Goal: Task Accomplishment & Management: Use online tool/utility

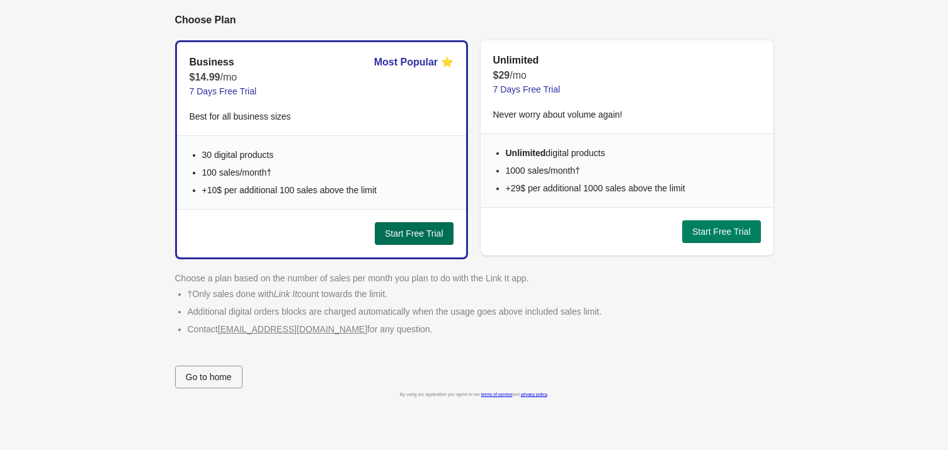
click at [413, 234] on span "Start Free Trial" at bounding box center [414, 234] width 59 height 10
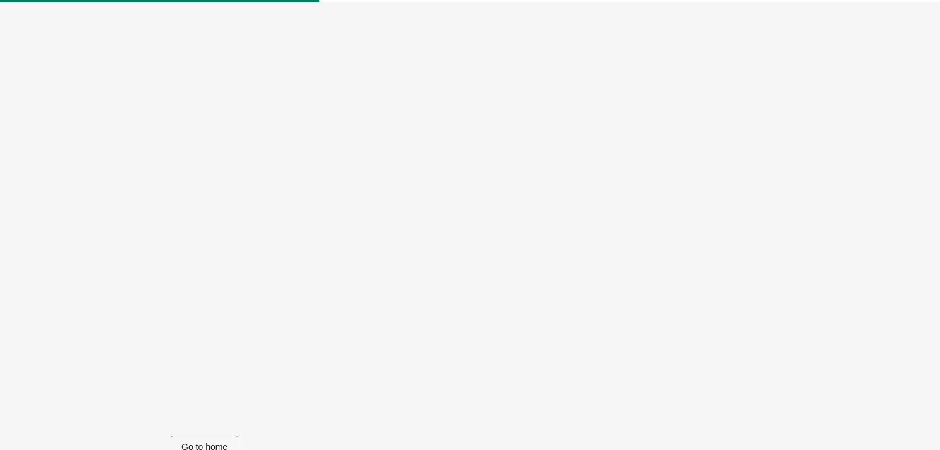
scroll to position [52, 0]
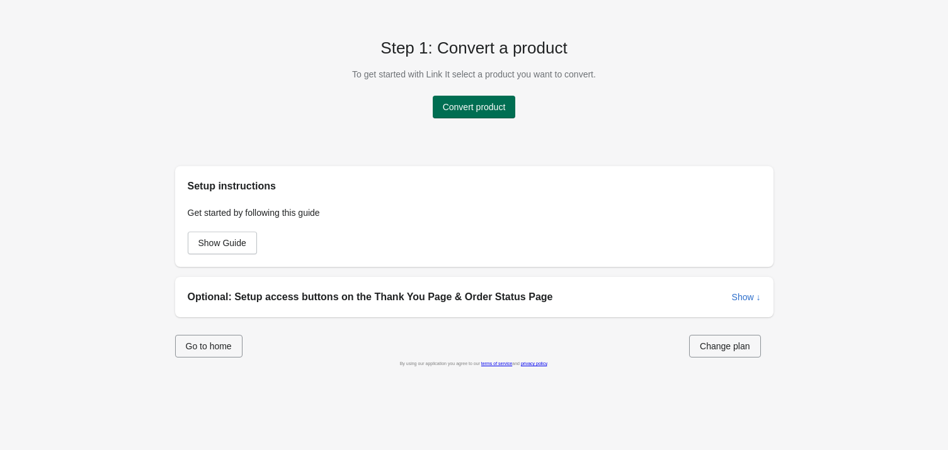
click at [490, 106] on span "Convert product" at bounding box center [474, 107] width 63 height 10
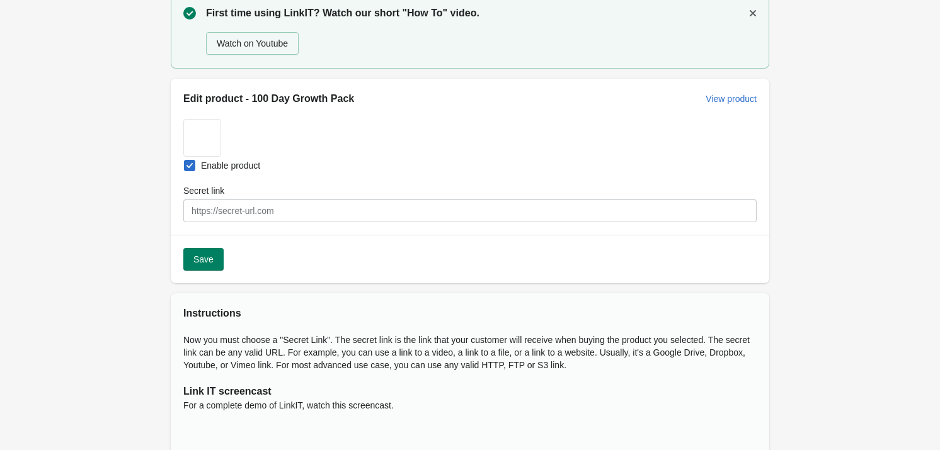
scroll to position [57, 0]
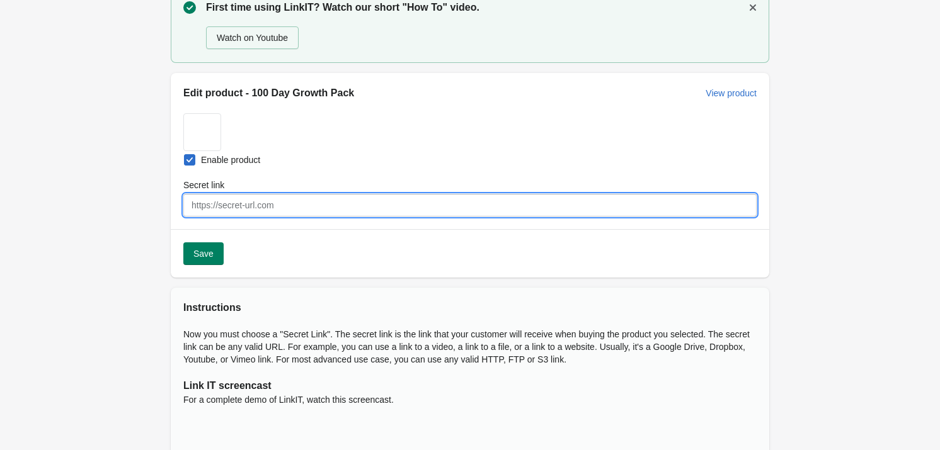
click at [239, 206] on input "Secret link" at bounding box center [469, 205] width 573 height 23
paste input "[URL][DOMAIN_NAME]"
type input "[URL][DOMAIN_NAME]"
click at [94, 232] on div "< Back First time using LinkIT? Watch our short "How To" video. Watch on Youtub…" at bounding box center [470, 320] width 940 height 755
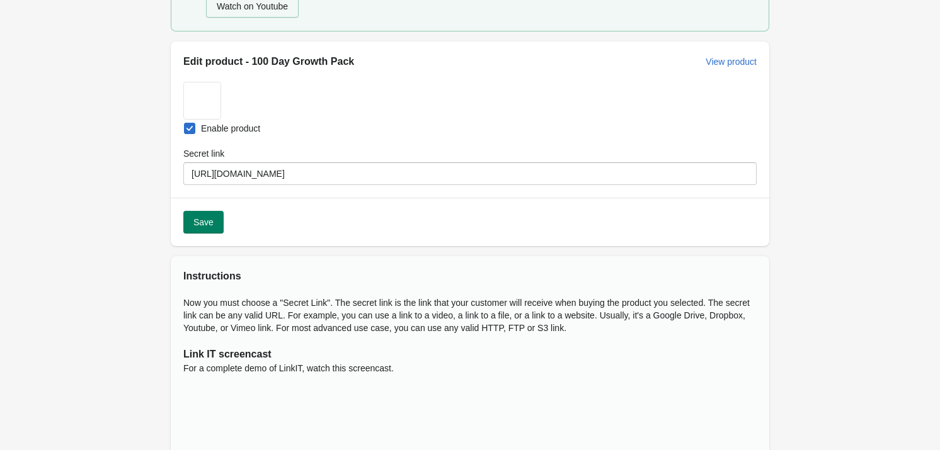
scroll to position [114, 0]
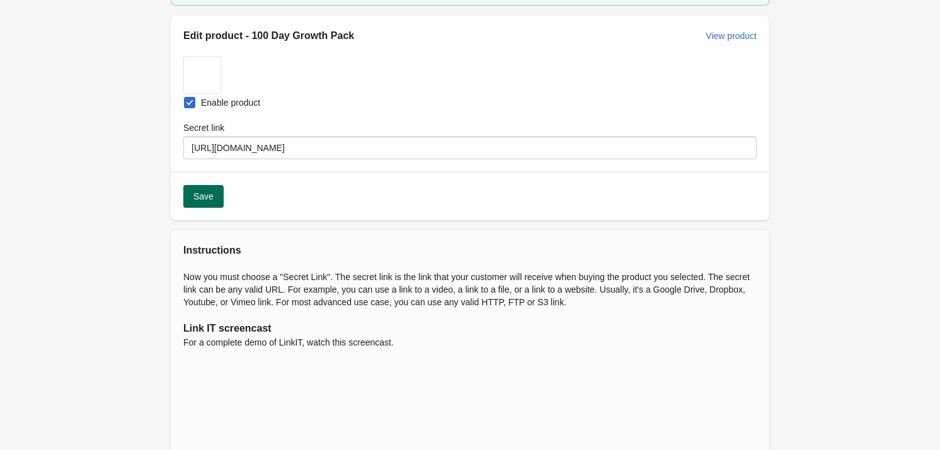
click at [200, 203] on button "Save" at bounding box center [203, 196] width 40 height 23
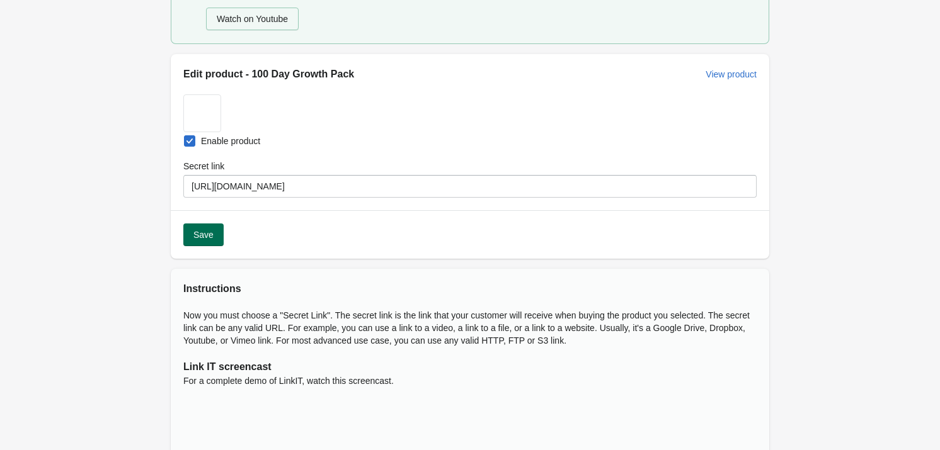
scroll to position [0, 0]
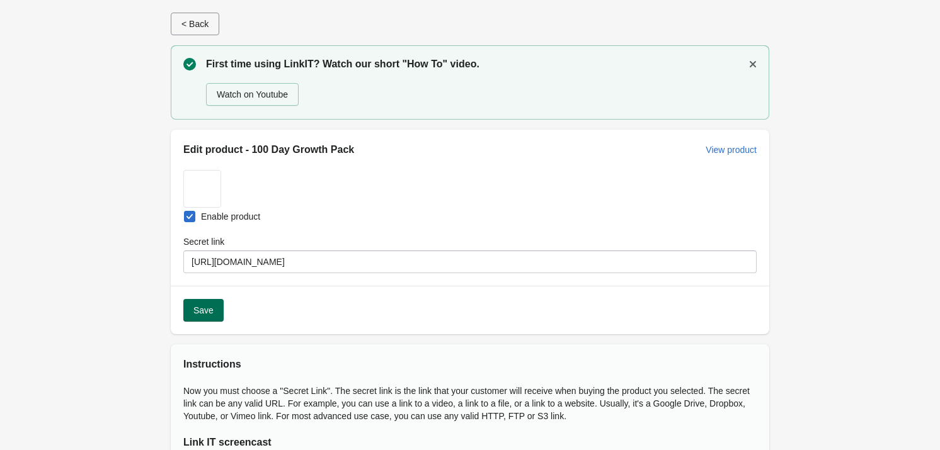
select select "US"
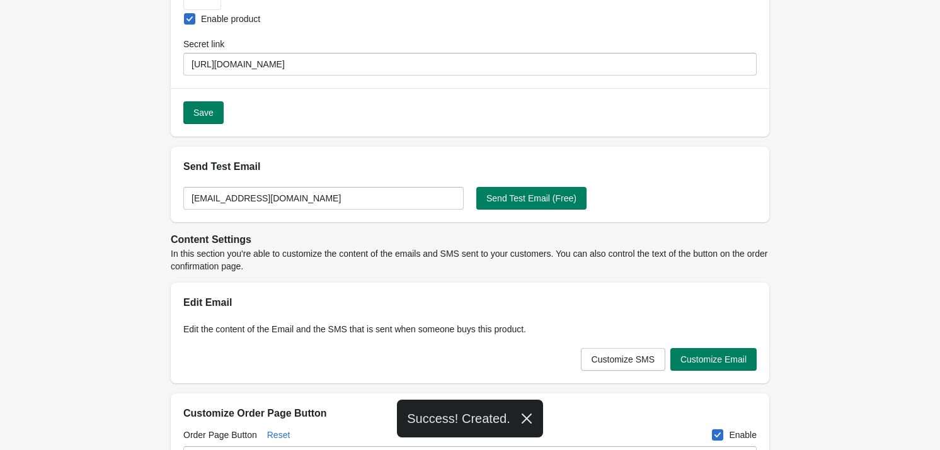
scroll to position [114, 0]
click at [529, 203] on button "Send Test Email (Free)" at bounding box center [531, 197] width 110 height 23
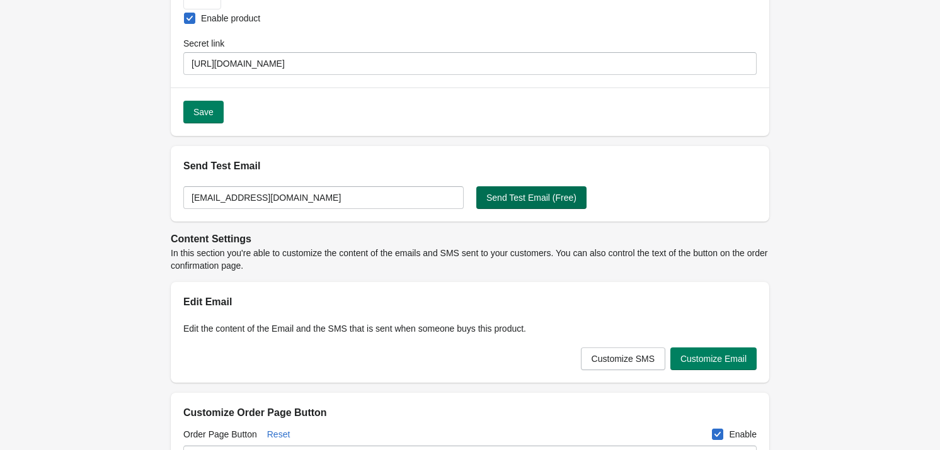
click at [515, 198] on span "Send Test Email (Free)" at bounding box center [531, 198] width 90 height 10
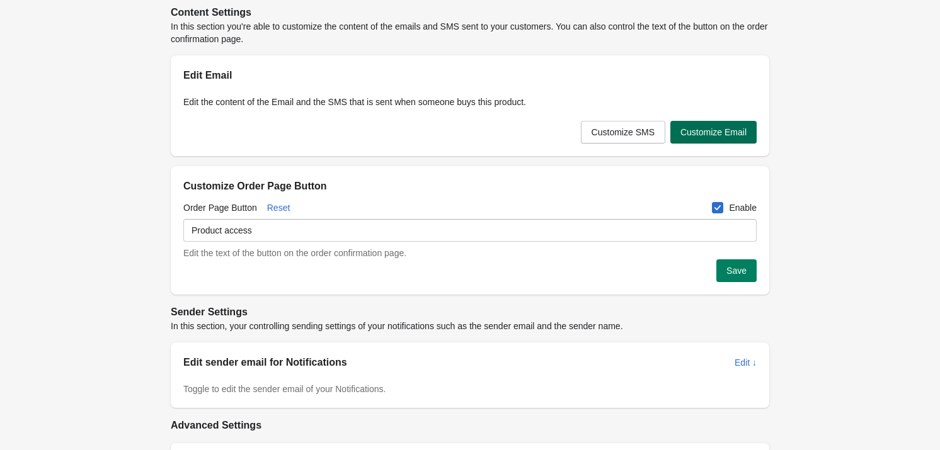
scroll to position [343, 0]
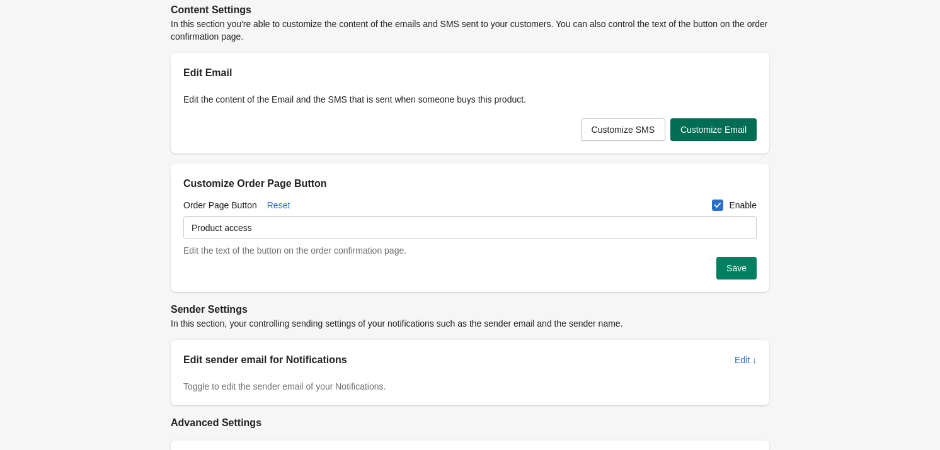
click at [719, 125] on span "Customize Email" at bounding box center [713, 130] width 66 height 10
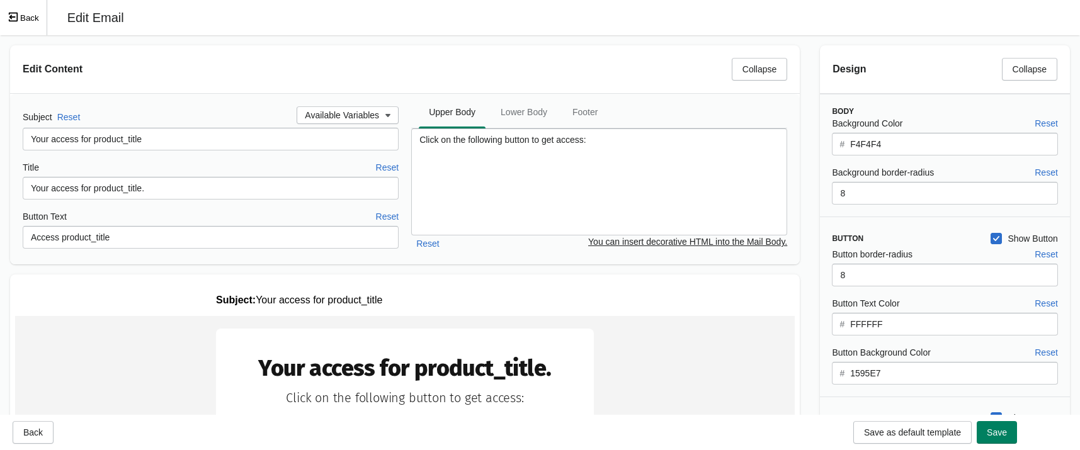
scroll to position [0, 0]
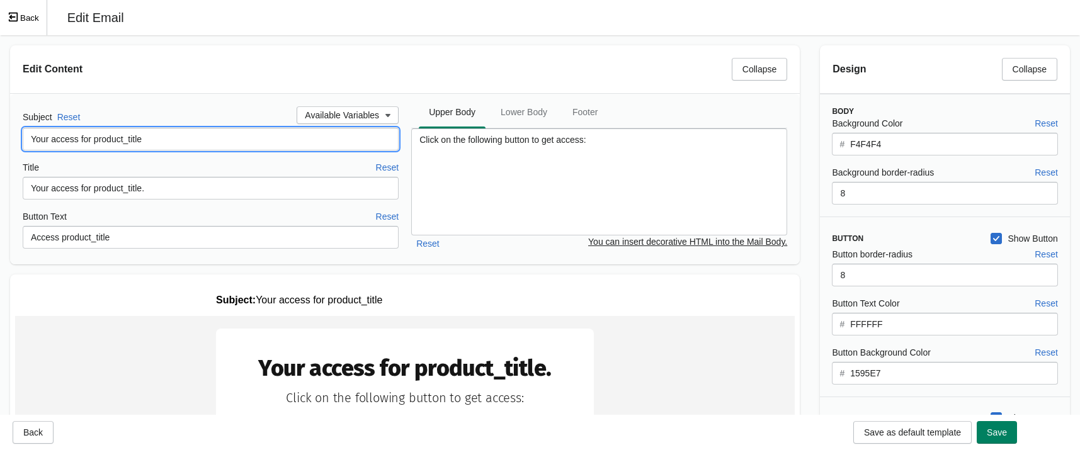
drag, startPoint x: 166, startPoint y: 140, endPoint x: -6, endPoint y: 130, distance: 171.7
click at [0, 130] on html "Skip to content < Back Edit product - 100 Day Growth Pack View product Submit E…" at bounding box center [540, 225] width 1080 height 450
type input "Your 100 days of growth start here!..."
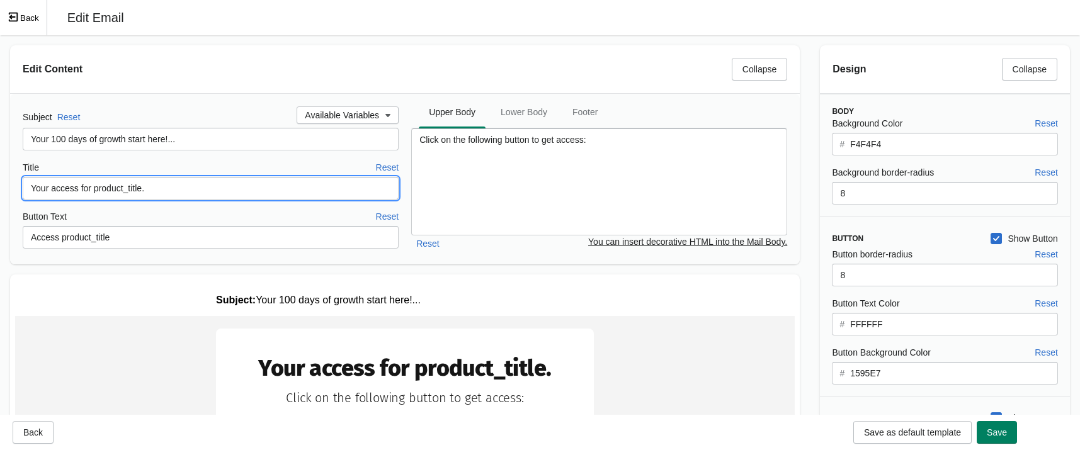
drag, startPoint x: 168, startPoint y: 186, endPoint x: 151, endPoint y: 181, distance: 17.7
click at [0, 178] on html "Skip to content < Back Edit product - 100 Day Growth Pack View product Submit E…" at bounding box center [540, 225] width 1080 height 450
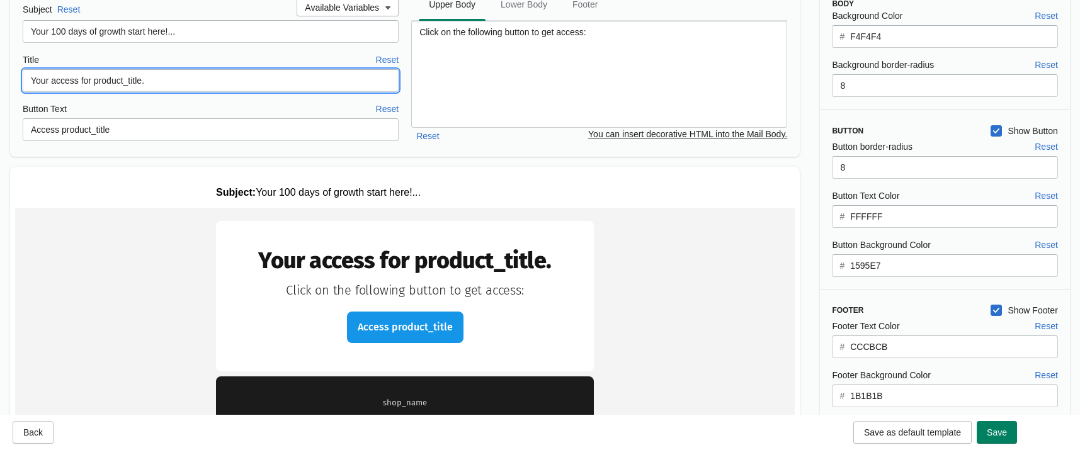
scroll to position [114, 0]
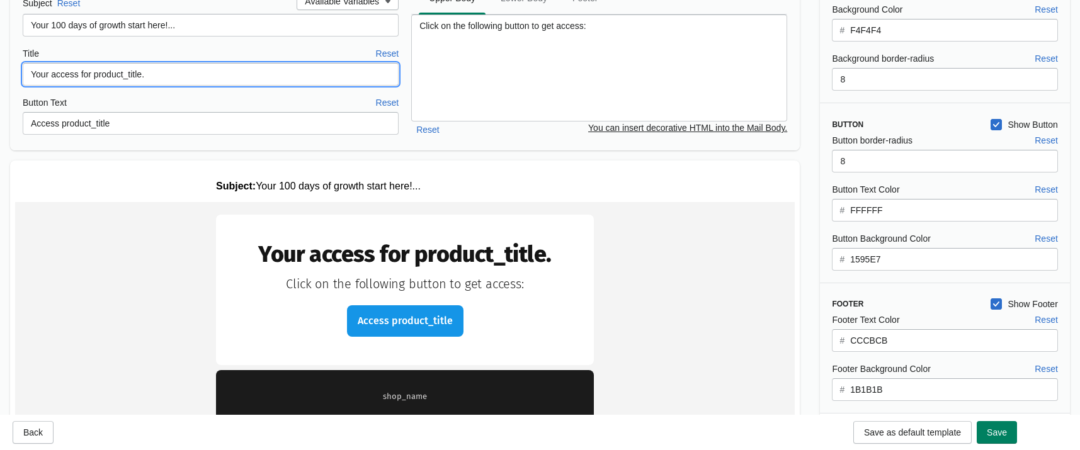
click at [146, 78] on input "Your access for product_title." at bounding box center [211, 74] width 376 height 23
drag, startPoint x: 89, startPoint y: 74, endPoint x: -3, endPoint y: 72, distance: 91.4
click at [0, 72] on html "Skip to content < Back Edit product - 100 Day Growth Pack View product Submit E…" at bounding box center [540, 111] width 1080 height 450
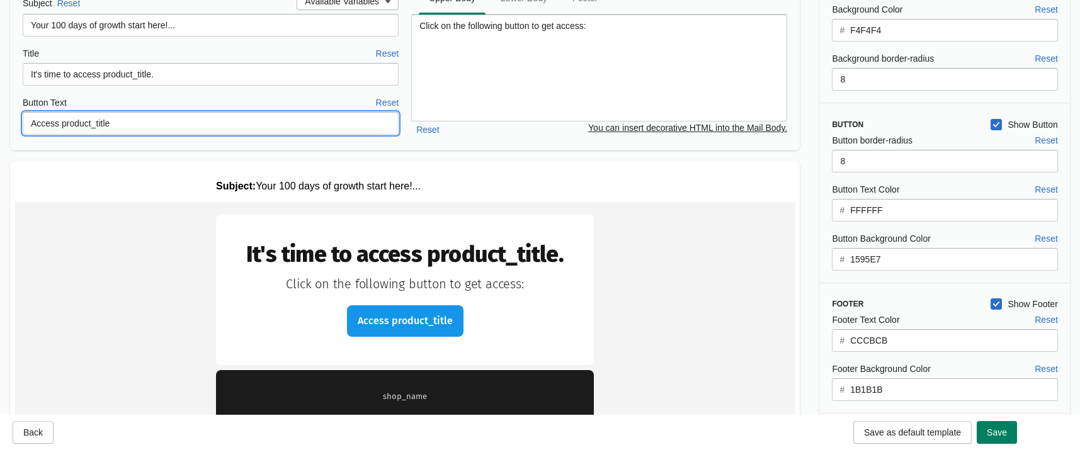
click at [160, 125] on input "Access product_title" at bounding box center [211, 123] width 376 height 23
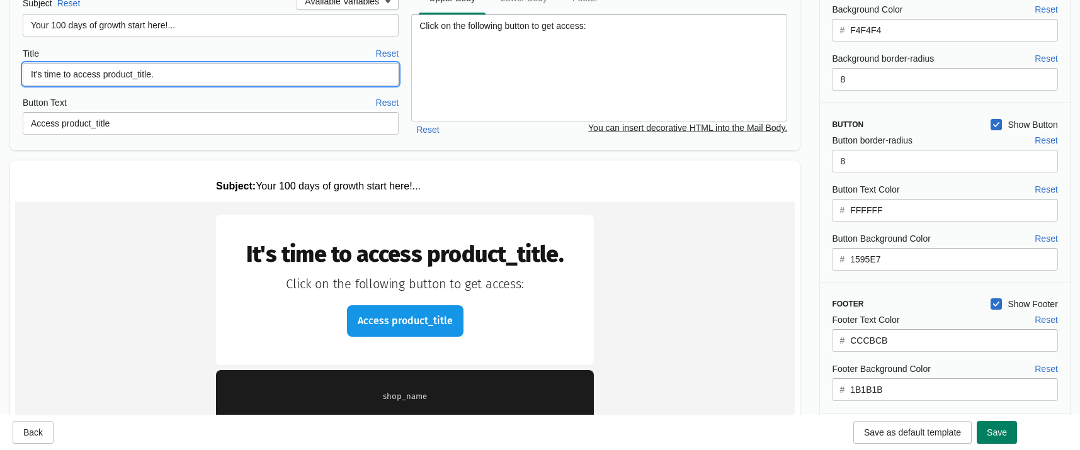
drag, startPoint x: 99, startPoint y: 74, endPoint x: 75, endPoint y: 72, distance: 24.0
click at [75, 72] on input "It's time to access product_title." at bounding box center [211, 74] width 376 height 23
drag, startPoint x: 181, startPoint y: 76, endPoint x: 75, endPoint y: 69, distance: 106.7
click at [75, 69] on input "It's time to access product_title." at bounding box center [211, 74] width 376 height 23
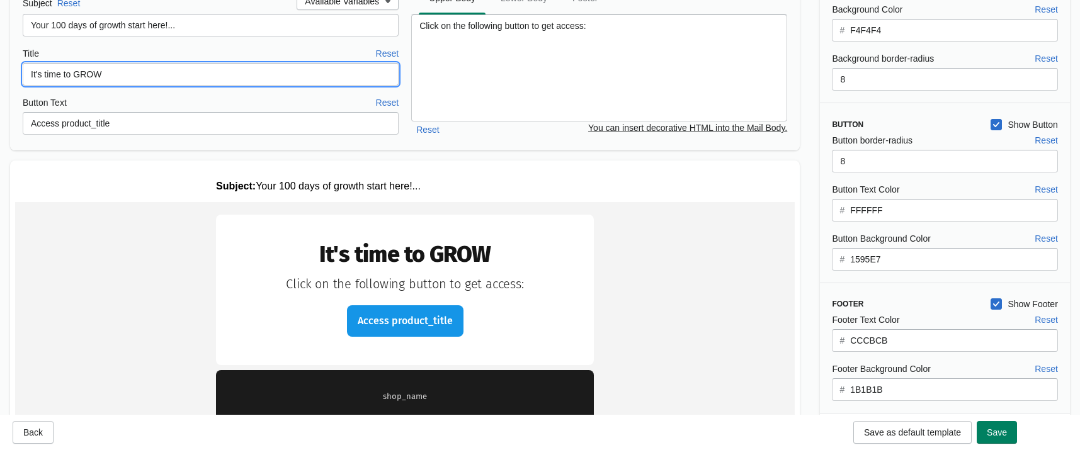
click at [140, 76] on input "It's time to GROW" at bounding box center [211, 74] width 376 height 23
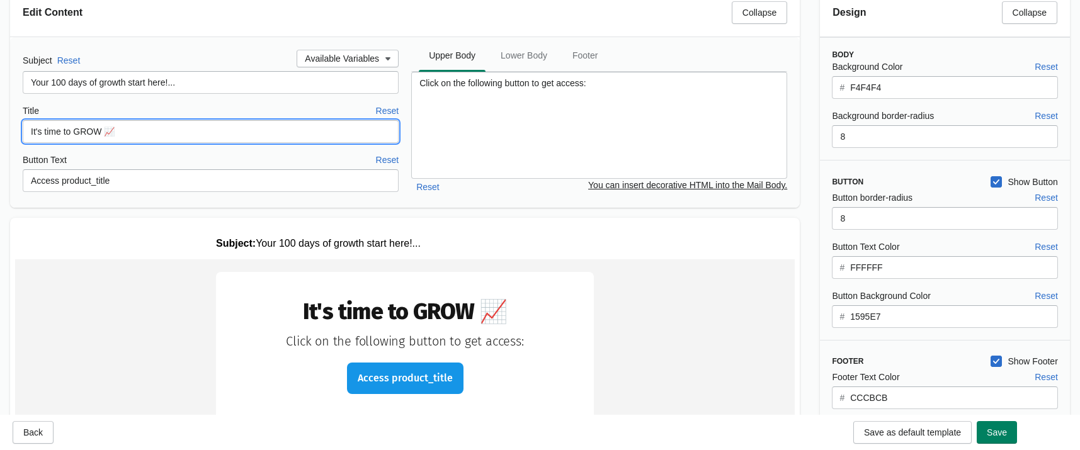
type input "It's time to GROW 📈"
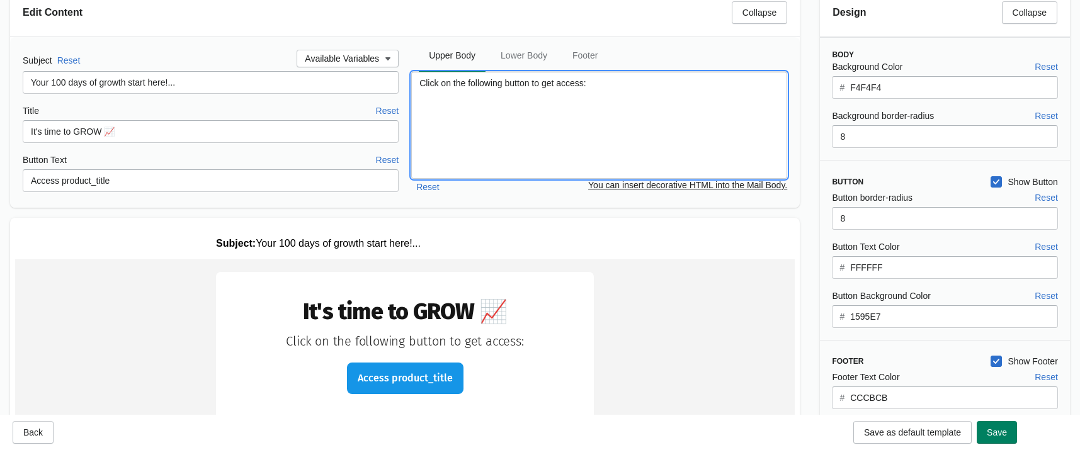
drag, startPoint x: 563, startPoint y: 82, endPoint x: 404, endPoint y: 82, distance: 159.4
click at [404, 82] on div "Subject Reset Available Variables Your 100 days of growth start here!... Title …" at bounding box center [405, 123] width 765 height 146
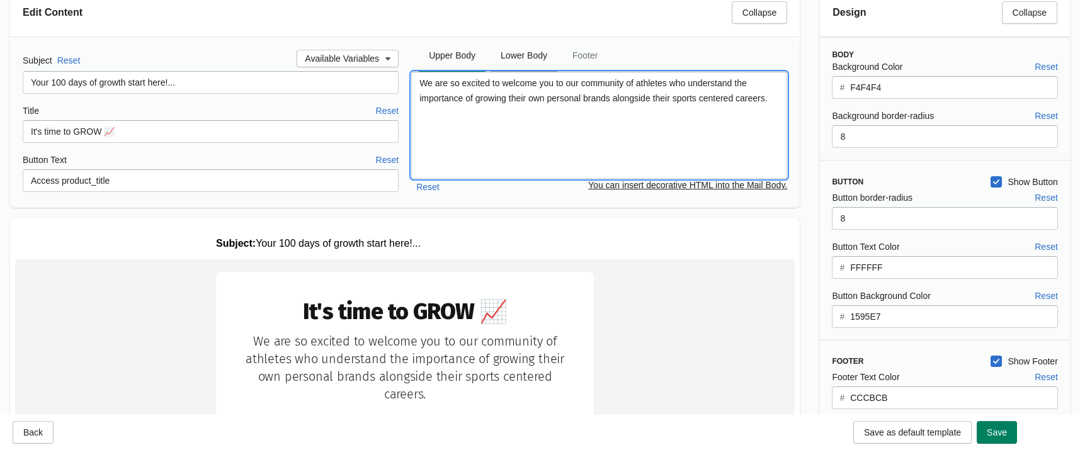
type textarea "We are so excited to welcome you to our community of athletes who understand th…"
click at [523, 59] on span "Lower Body" at bounding box center [524, 55] width 67 height 23
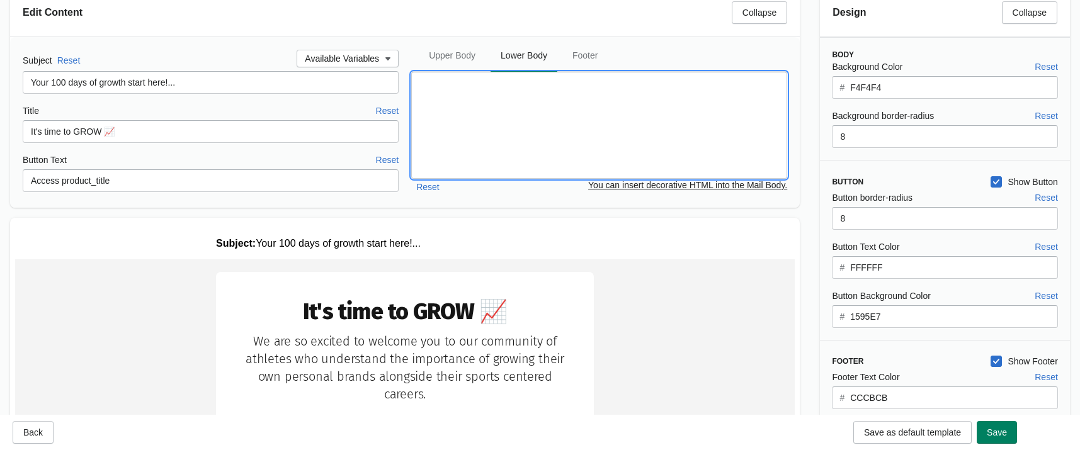
click at [532, 108] on textarea at bounding box center [599, 125] width 376 height 107
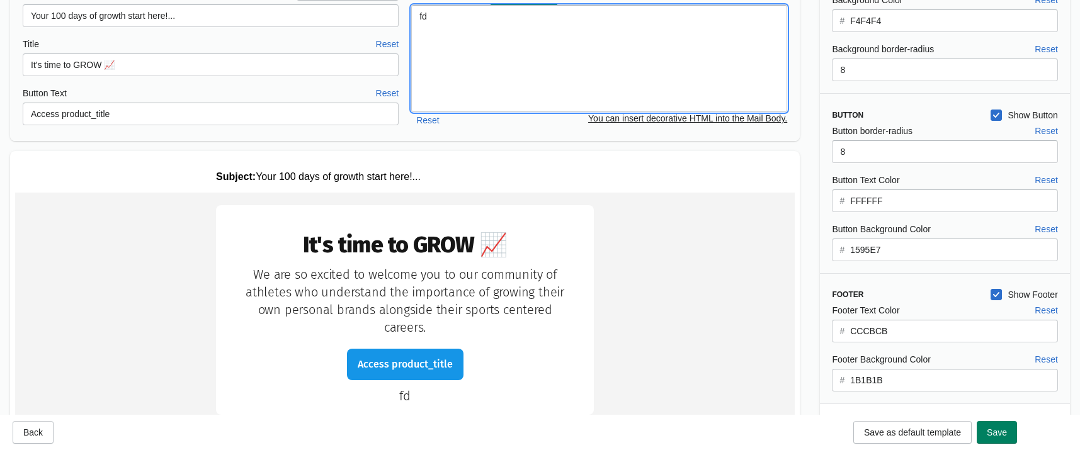
scroll to position [0, 0]
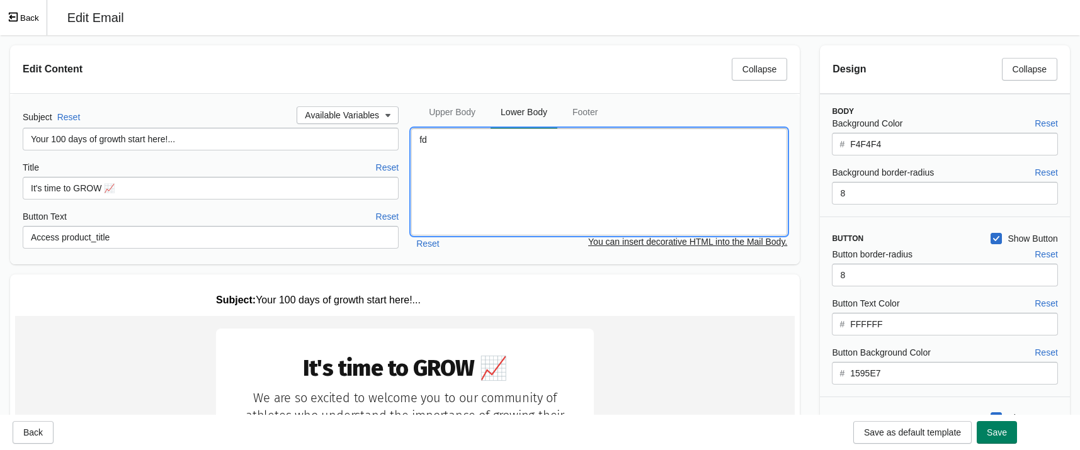
drag, startPoint x: 442, startPoint y: 137, endPoint x: 391, endPoint y: 133, distance: 50.6
click at [391, 133] on div "Subject Reset Available Variables Your 100 days of growth start here!... Title …" at bounding box center [405, 179] width 765 height 146
drag, startPoint x: 391, startPoint y: 133, endPoint x: 622, endPoint y: 162, distance: 233.0
click at [622, 162] on textarea "fd" at bounding box center [599, 182] width 376 height 107
type textarea "f"
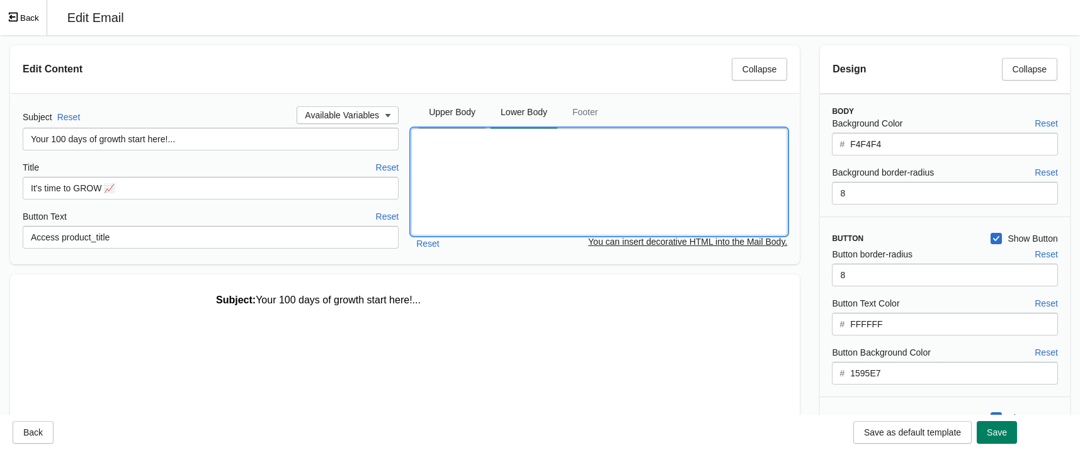
click at [460, 115] on span "Upper Body" at bounding box center [452, 112] width 67 height 23
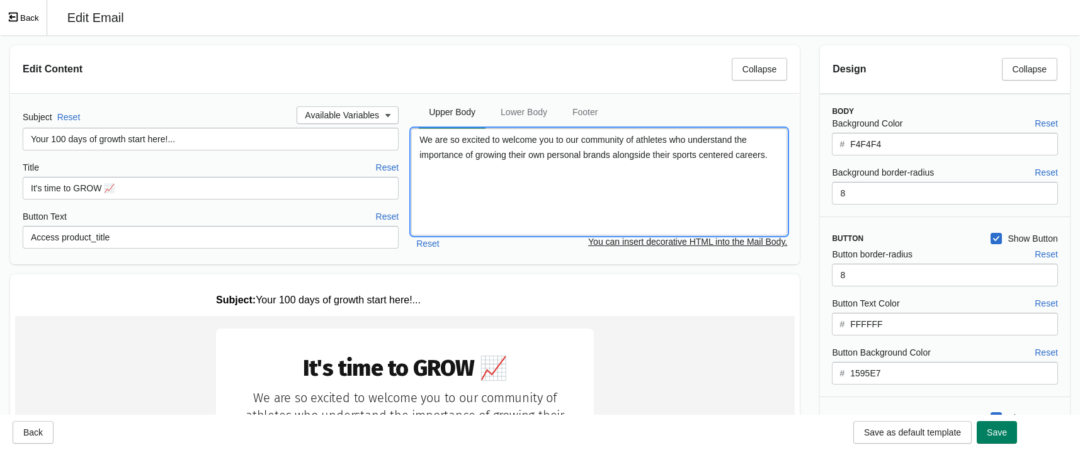
click at [691, 173] on textarea "We are so excited to welcome you to our community of athletes who understand th…" at bounding box center [599, 182] width 376 height 107
click at [781, 156] on textarea "We are so excited to welcome you to our community of athletes who understand th…" at bounding box center [599, 182] width 376 height 107
type textarea "We are so excited to welcome you to our community of athletes who understand th…"
click at [719, 115] on ul "Upper Body Lower Body Footer" at bounding box center [599, 111] width 366 height 33
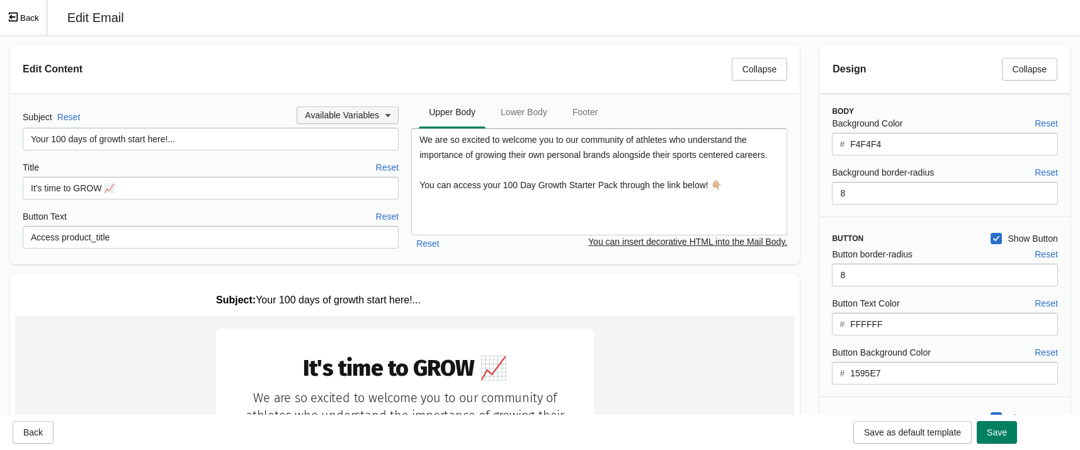
click at [354, 112] on span "Available Variables" at bounding box center [342, 115] width 74 height 10
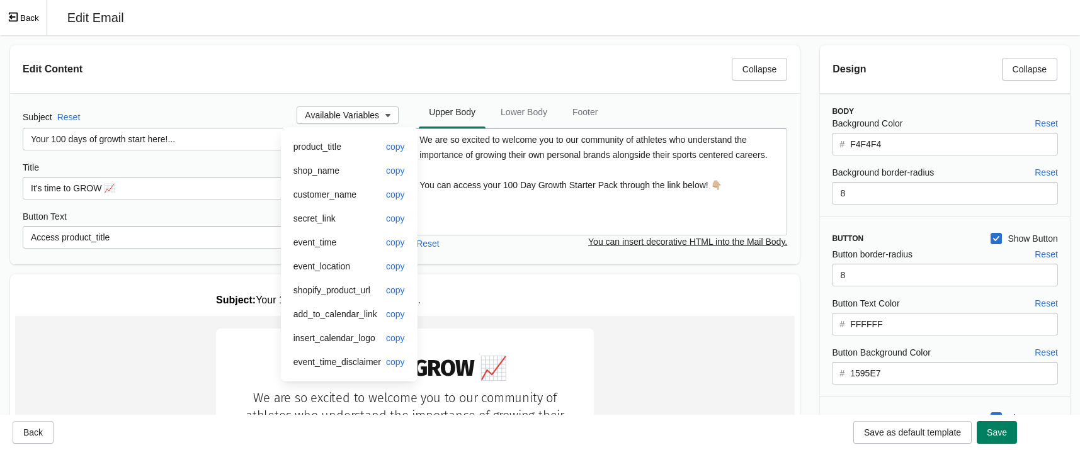
click at [427, 86] on div "Edit Content Collapse" at bounding box center [405, 69] width 790 height 48
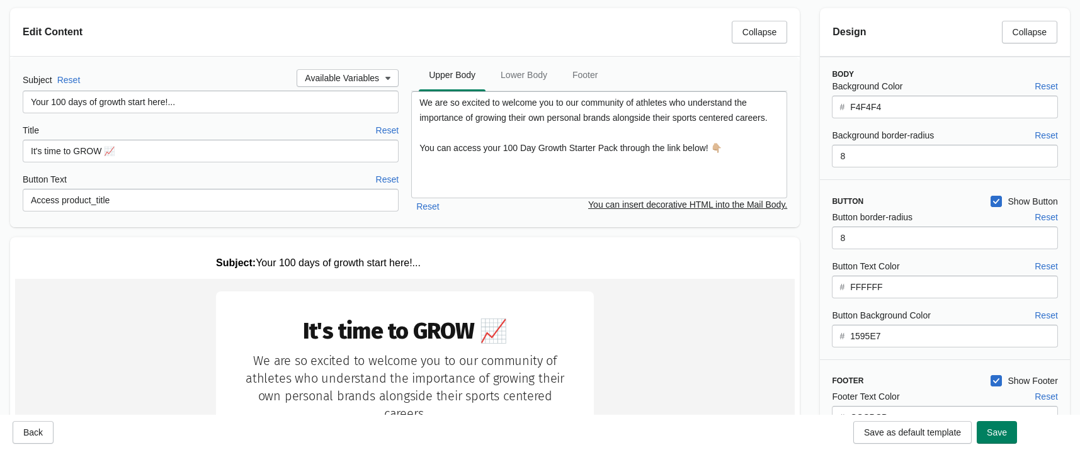
scroll to position [57, 0]
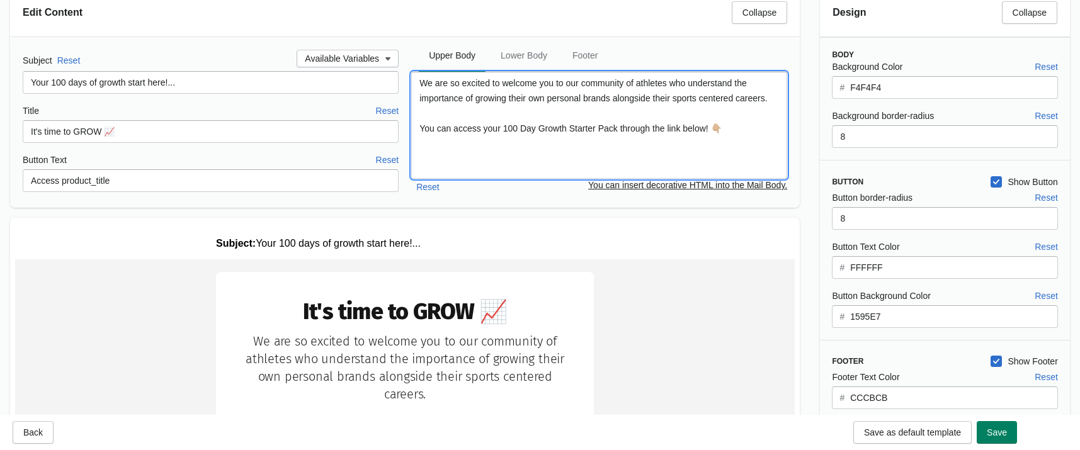
click at [472, 147] on textarea "We are so excited to welcome you to our community of athletes who understand th…" at bounding box center [599, 125] width 376 height 107
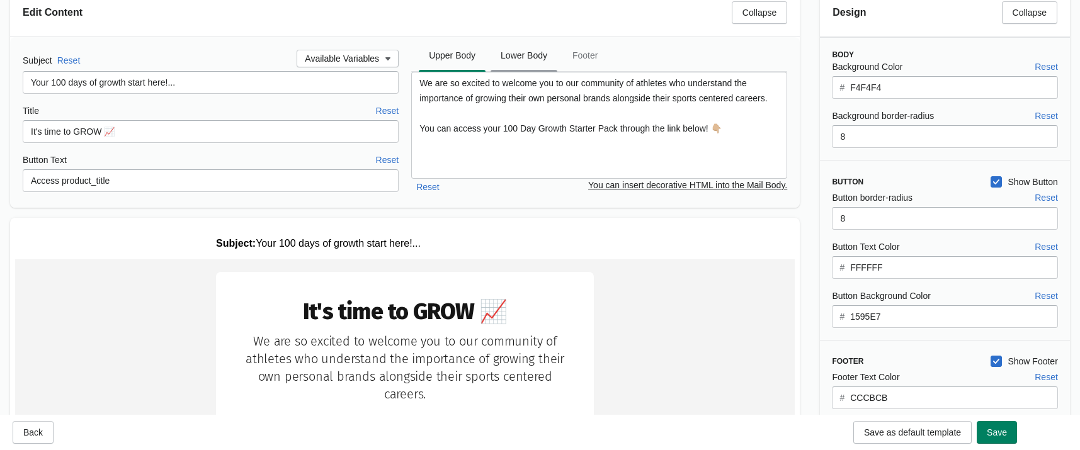
click at [513, 52] on span "Lower Body" at bounding box center [524, 55] width 67 height 23
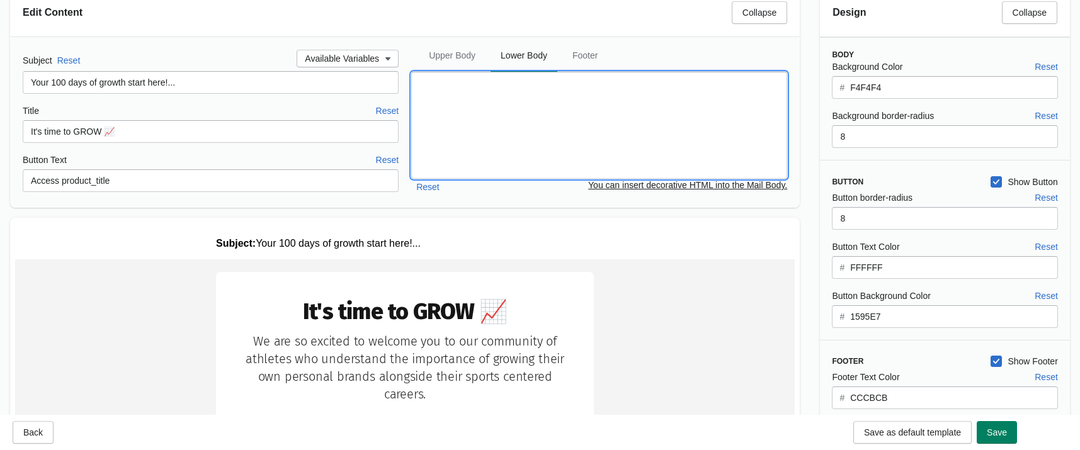
click at [464, 117] on textarea at bounding box center [599, 125] width 376 height 107
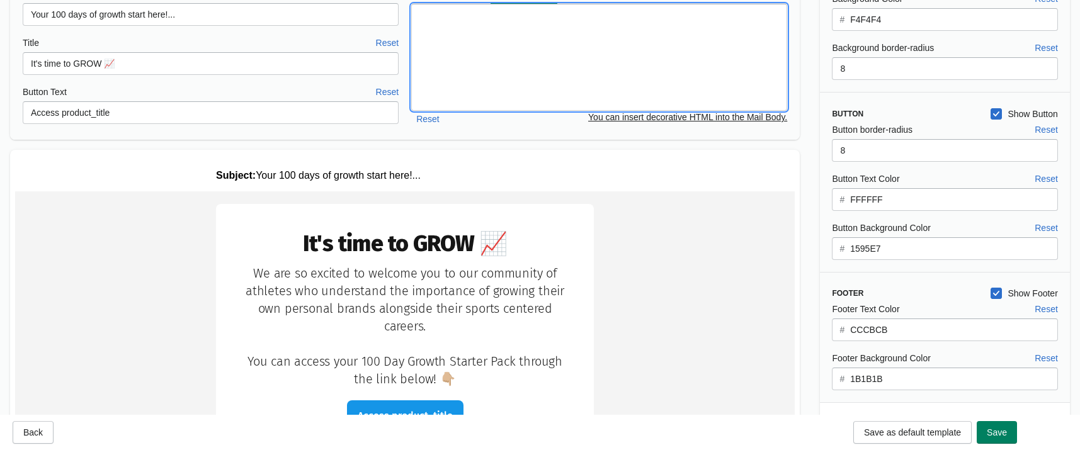
scroll to position [114, 0]
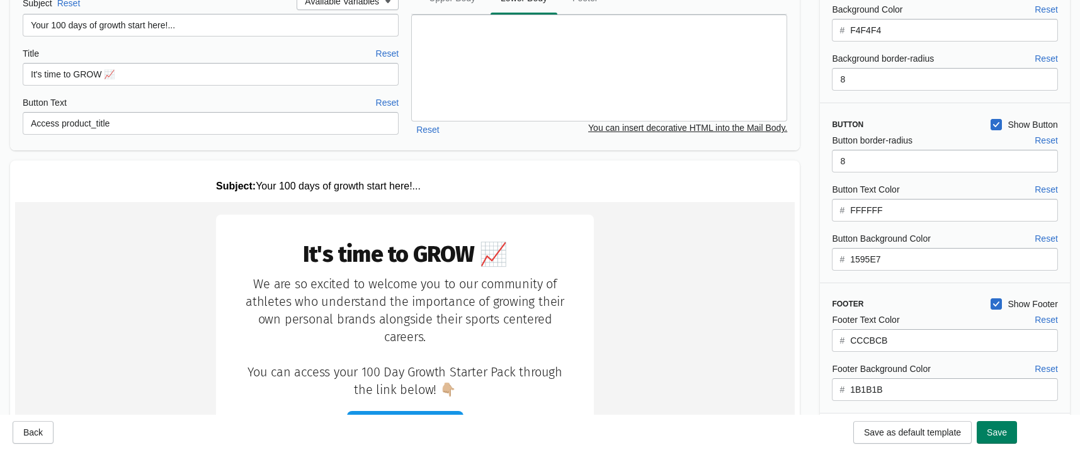
click at [679, 166] on div at bounding box center [400, 364] width 800 height 407
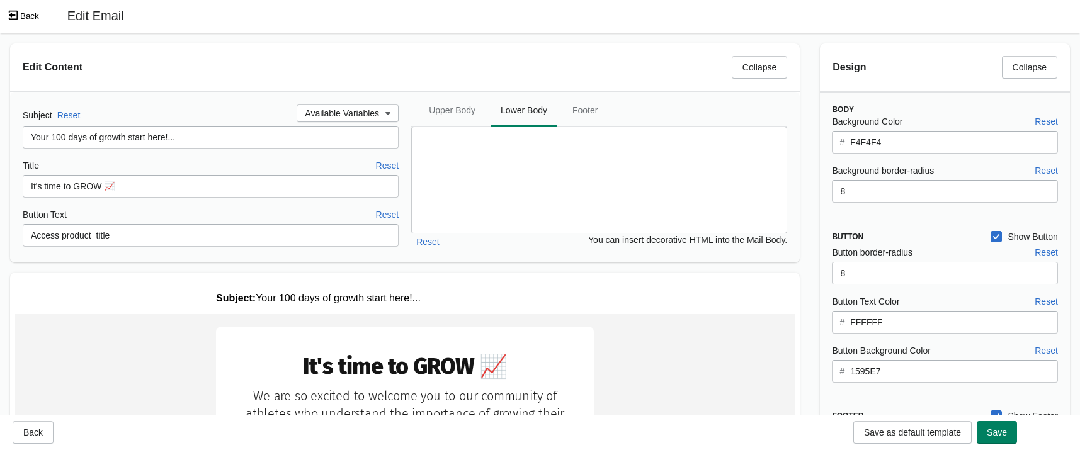
scroll to position [0, 0]
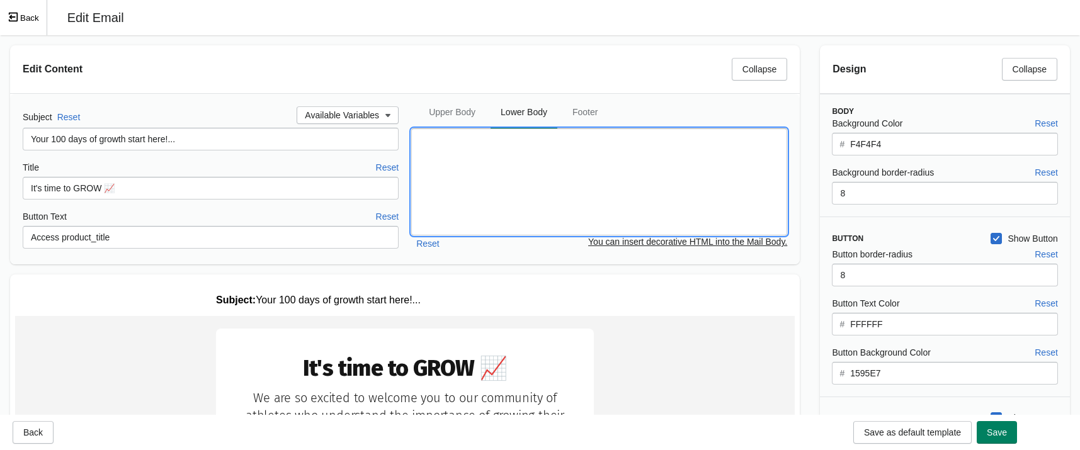
click at [491, 171] on textarea at bounding box center [599, 182] width 376 height 107
type textarea "W"
click at [489, 183] on textarea "The pack is hosted on Notion. Heres a quick guide on how to make sure you can a…" at bounding box center [599, 182] width 376 height 107
click at [564, 187] on textarea "The pack is hosted on Notion. Heres a quick guide on how to make sure you can a…" at bounding box center [599, 182] width 376 height 107
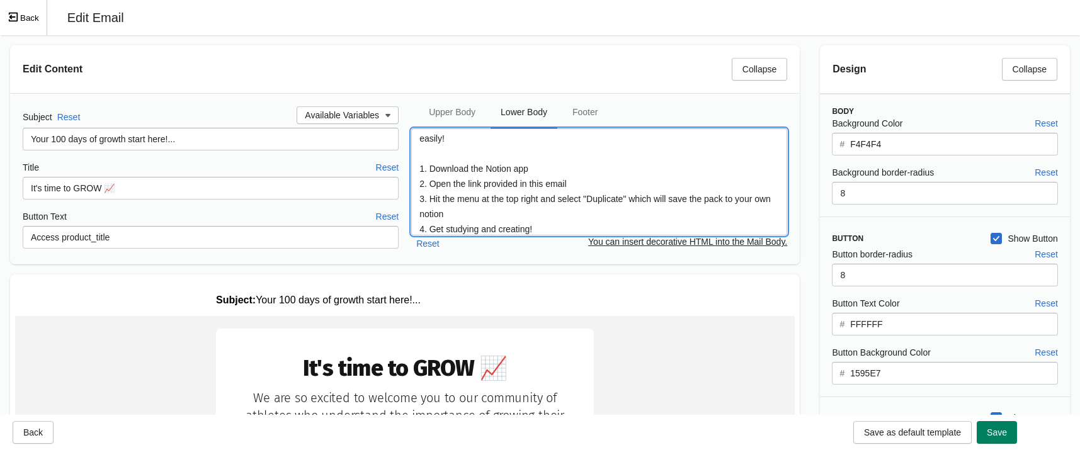
scroll to position [21, 0]
drag, startPoint x: 537, startPoint y: 231, endPoint x: 430, endPoint y: 224, distance: 106.7
click at [430, 224] on textarea "The pack is hosted on Notion. Heres a quick guide on how to make sure you can a…" at bounding box center [599, 182] width 376 height 107
click at [473, 211] on textarea "The pack is hosted on Notion. Heres a quick guide on how to make sure you can a…" at bounding box center [599, 182] width 376 height 107
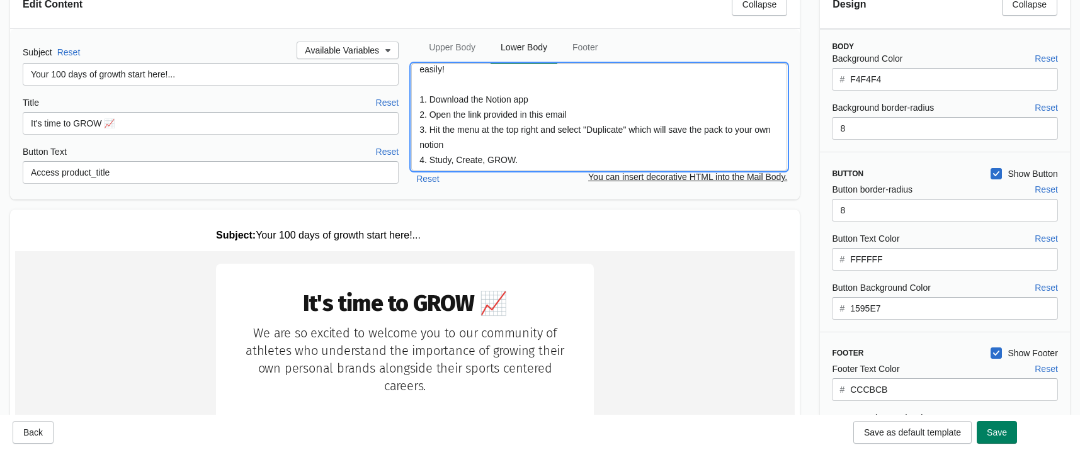
scroll to position [57, 0]
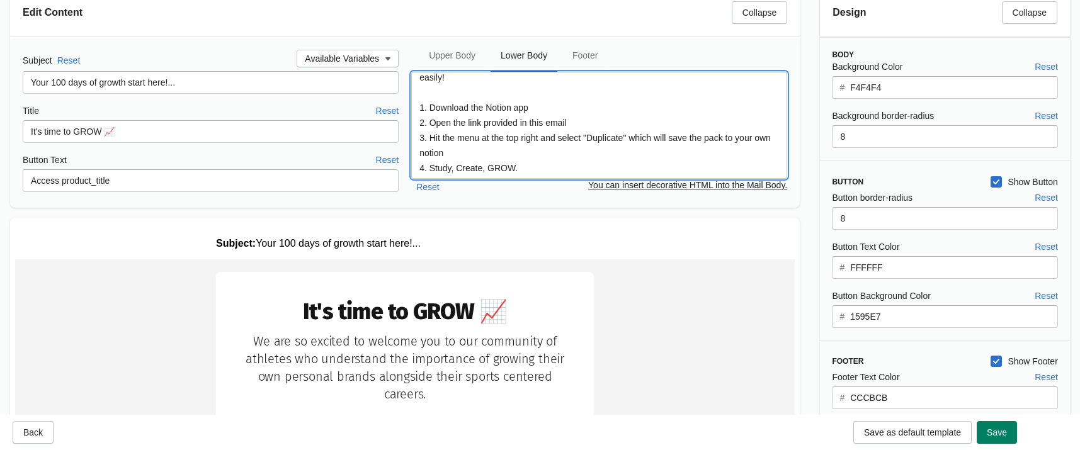
click at [473, 152] on textarea "The pack is hosted on Notion. Heres a quick guide on how to make sure you can a…" at bounding box center [599, 125] width 376 height 107
click at [576, 120] on textarea "The pack is hosted on Notion. Heres a quick guide on how to make sure you can a…" at bounding box center [599, 125] width 376 height 107
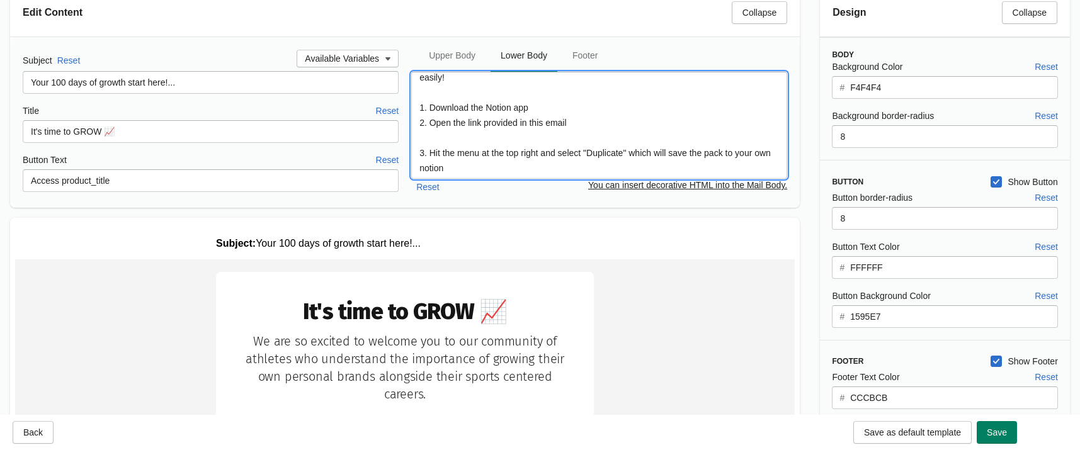
scroll to position [0, 0]
click at [568, 107] on textarea "The pack is hosted on Notion. Heres a quick guide on how to make sure you can a…" at bounding box center [599, 125] width 376 height 107
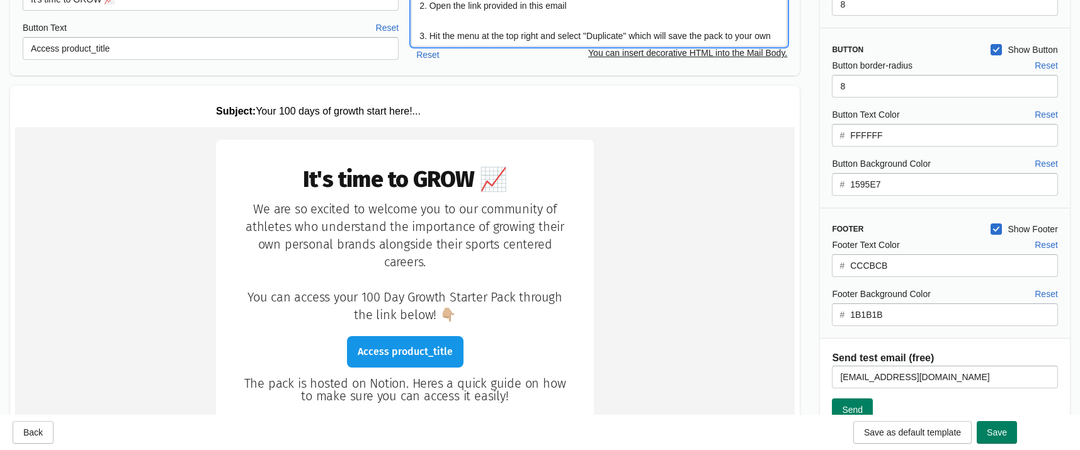
scroll to position [171, 0]
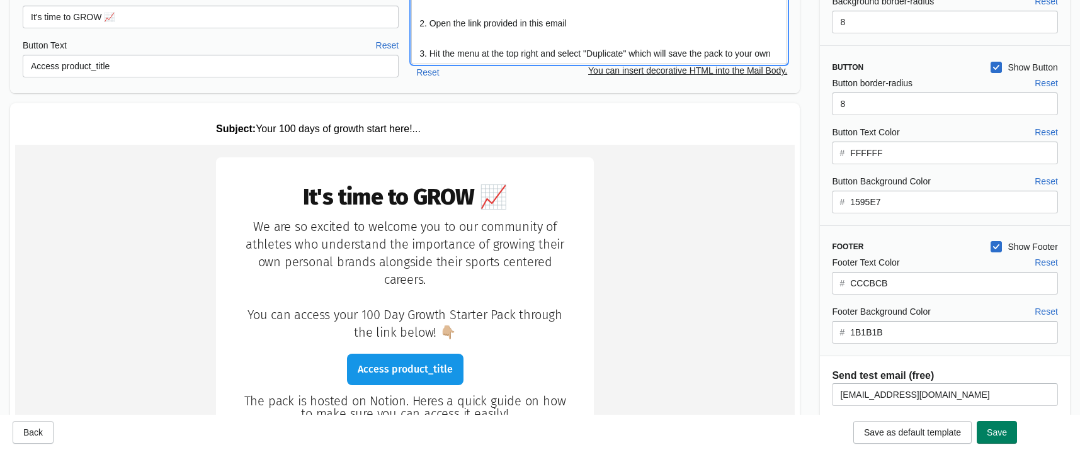
type textarea "The pack is hosted on Notion. Heres a quick guide on how to make sure you can a…"
click at [902, 153] on input "FFFFFF" at bounding box center [954, 153] width 209 height 23
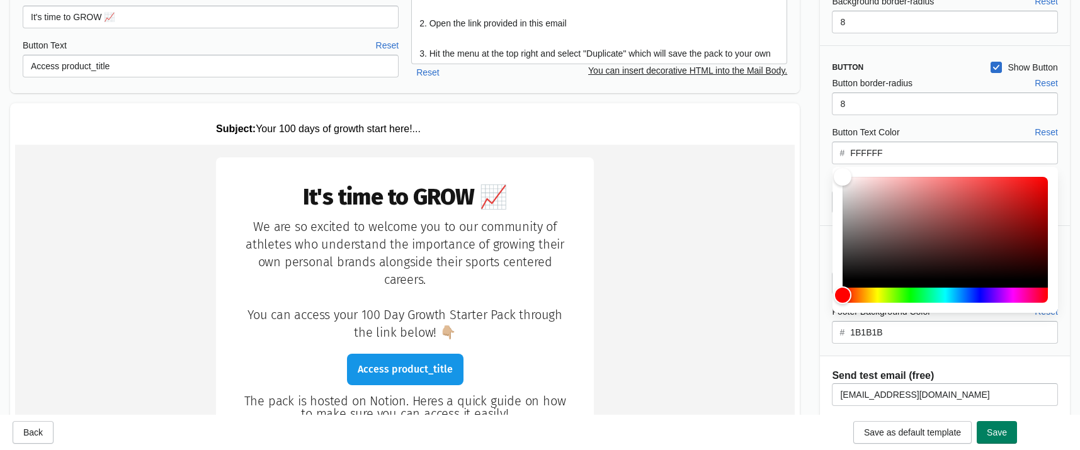
click at [912, 125] on div "Button Text Color Reset" at bounding box center [945, 132] width 226 height 14
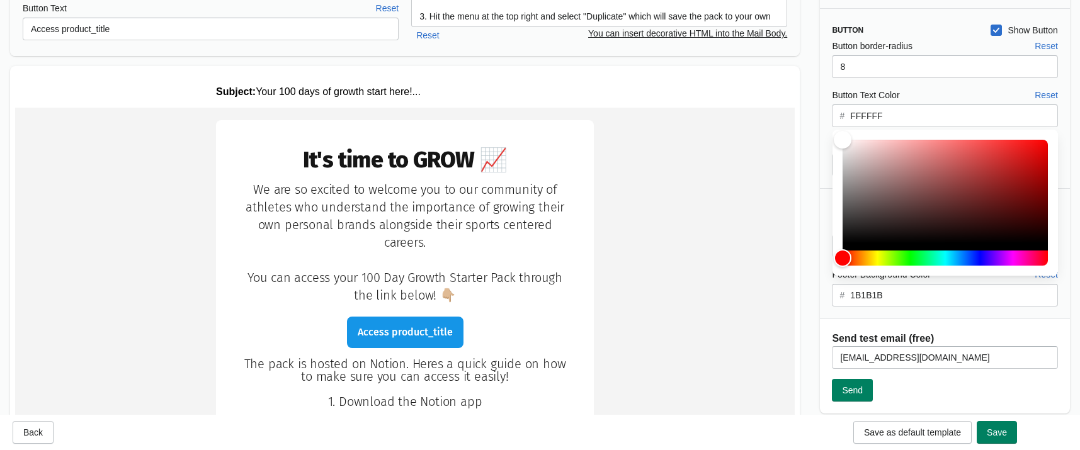
scroll to position [229, 0]
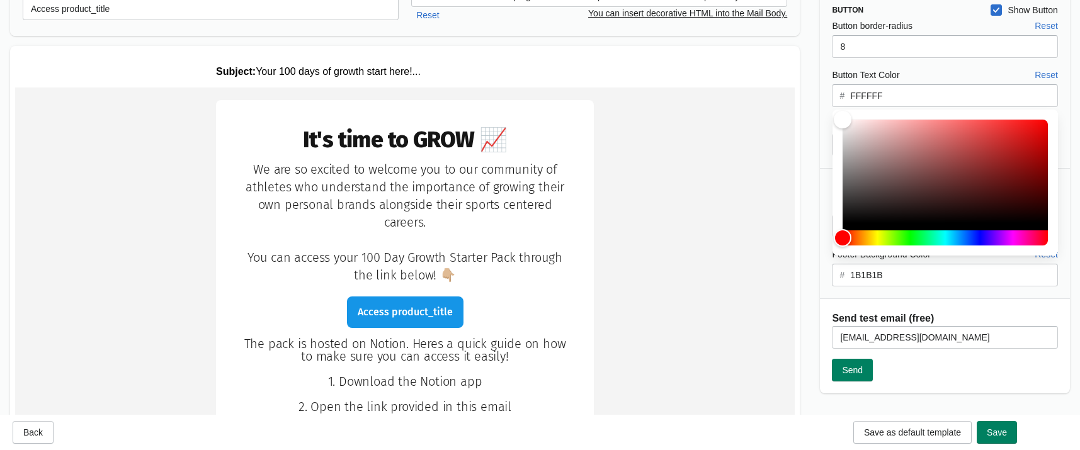
click at [831, 74] on div "Button border-radius Reset 8 Button Text Color Reset # FFFFFF Button Background…" at bounding box center [939, 87] width 238 height 137
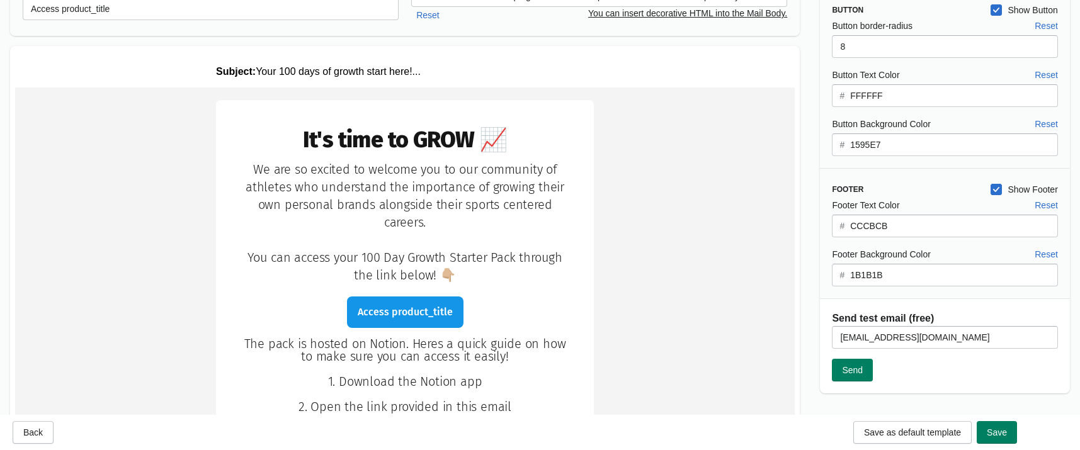
click at [873, 144] on input "1595E7" at bounding box center [954, 145] width 209 height 23
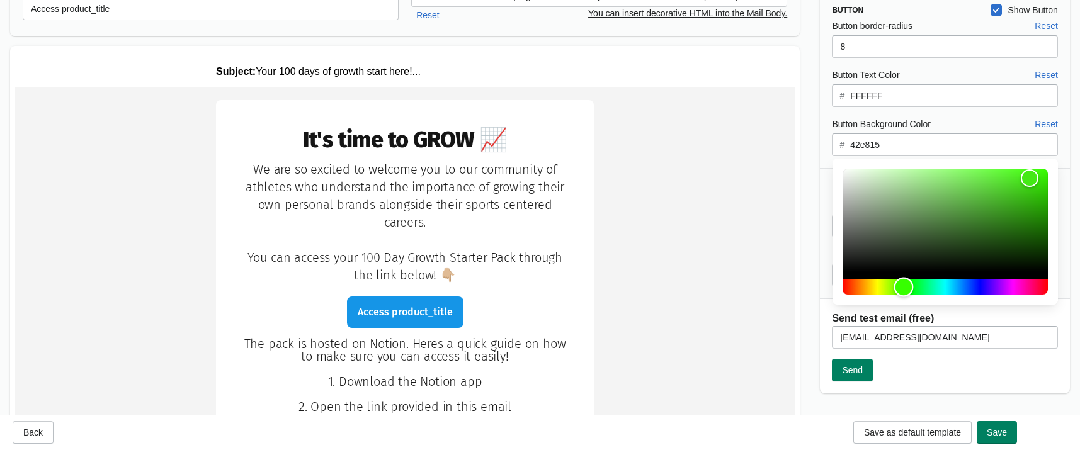
click at [904, 289] on div "Hue" at bounding box center [945, 287] width 205 height 15
drag, startPoint x: 990, startPoint y: 195, endPoint x: 975, endPoint y: 166, distance: 33.0
click at [939, 169] on div "Color" at bounding box center [945, 220] width 205 height 103
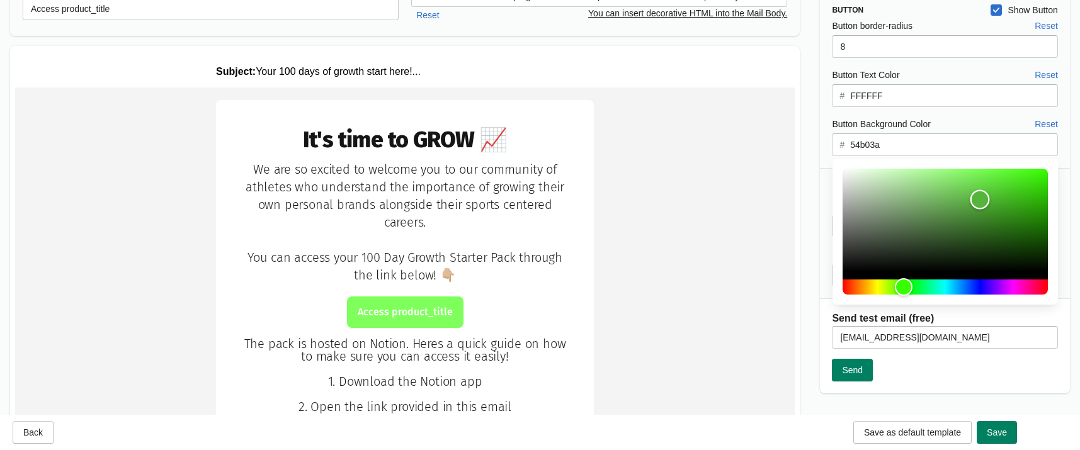
drag, startPoint x: 972, startPoint y: 166, endPoint x: 980, endPoint y: 200, distance: 35.0
click at [939, 200] on div "Color" at bounding box center [981, 200] width 20 height 20
click at [939, 186] on div "Color" at bounding box center [945, 220] width 205 height 103
click at [878, 287] on div "Hue" at bounding box center [945, 287] width 205 height 15
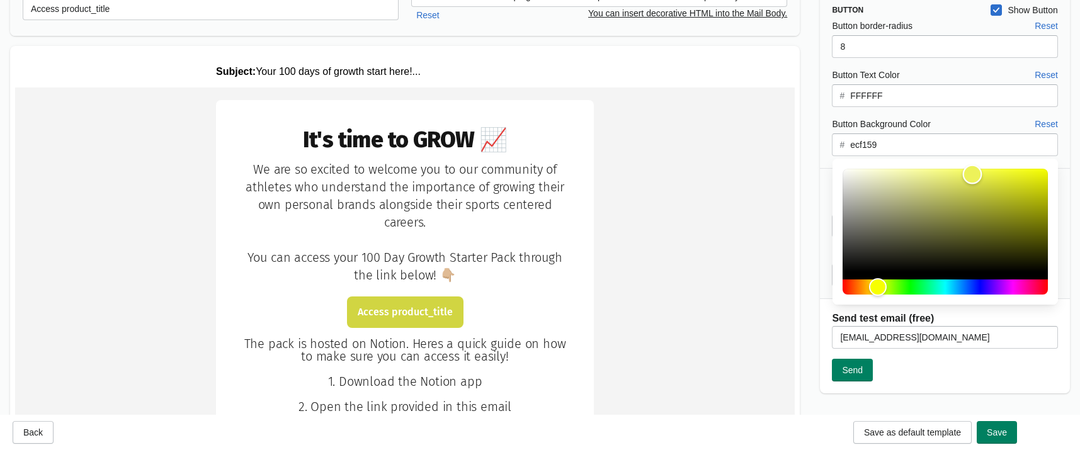
drag, startPoint x: 983, startPoint y: 181, endPoint x: 973, endPoint y: 175, distance: 12.2
click at [939, 175] on div "Color" at bounding box center [973, 175] width 20 height 20
click at [879, 289] on div "Hue" at bounding box center [880, 288] width 20 height 20
drag, startPoint x: 993, startPoint y: 188, endPoint x: 1012, endPoint y: 172, distance: 25.0
click at [939, 172] on div "Color" at bounding box center [945, 220] width 205 height 103
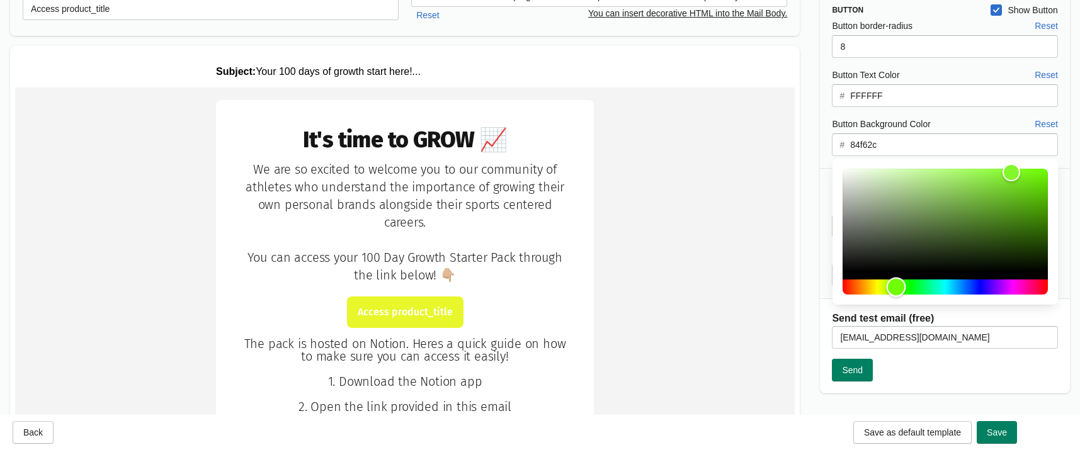
click at [896, 289] on div "Hue" at bounding box center [945, 287] width 205 height 15
type input "68d118"
click at [939, 188] on div "Color" at bounding box center [945, 220] width 205 height 103
click at [939, 166] on div "Button Show Button Button border-radius Reset 8 Button Text Color Reset # FFFFF…" at bounding box center [945, 78] width 250 height 180
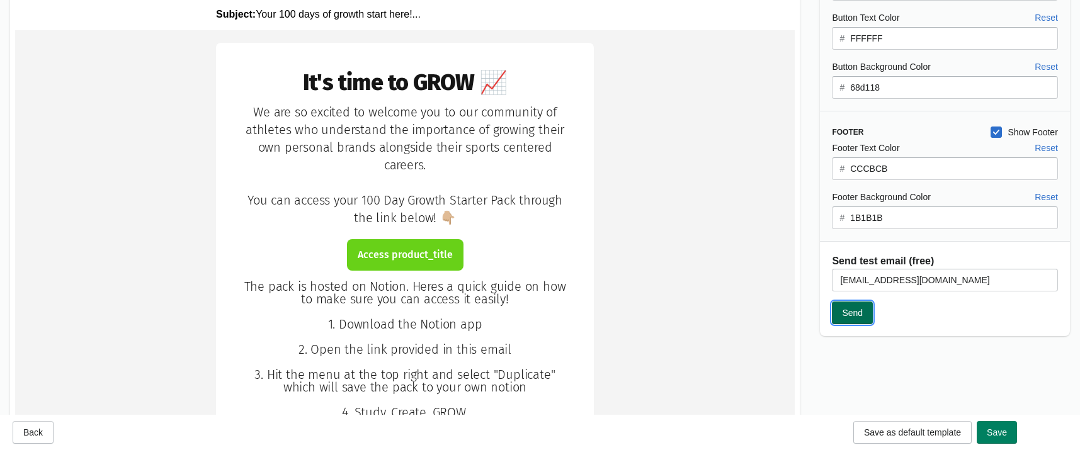
click at [861, 308] on span "Send" at bounding box center [852, 313] width 21 height 10
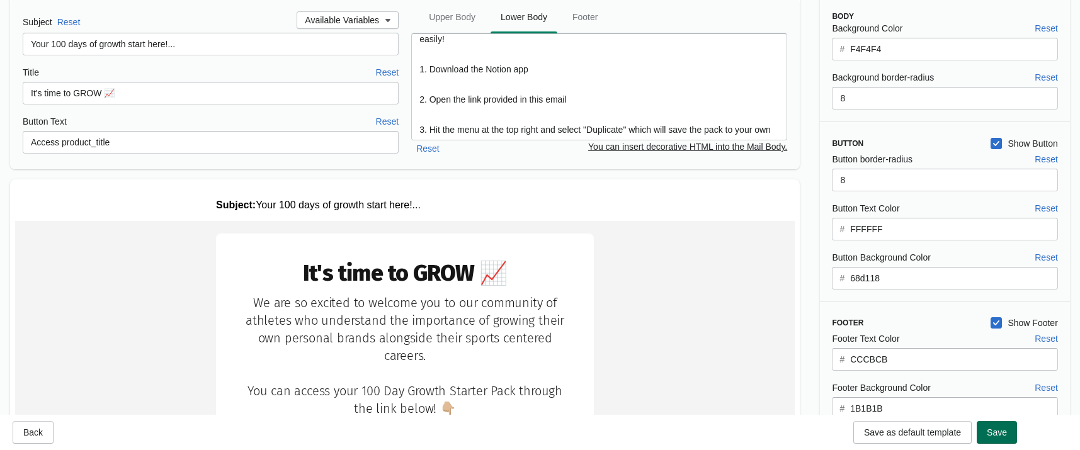
scroll to position [171, 0]
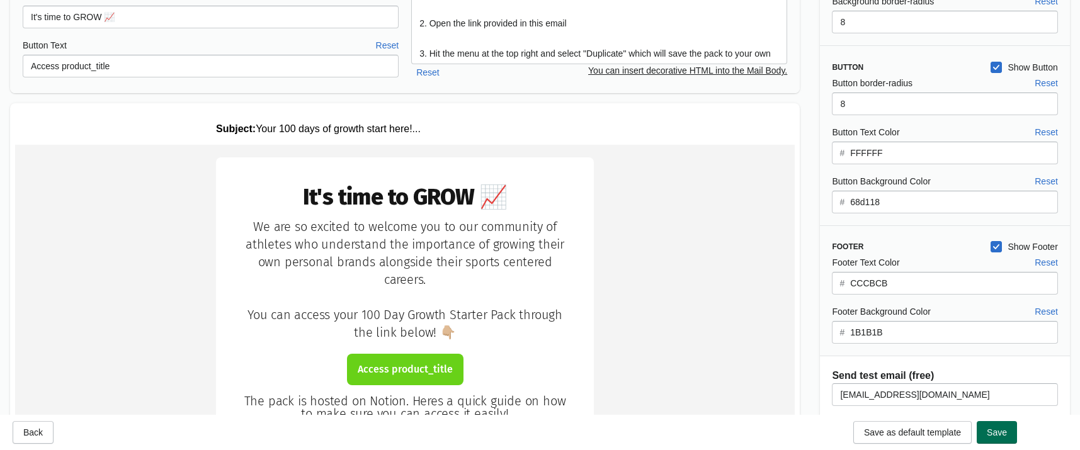
click at [939, 432] on span "Save" at bounding box center [997, 433] width 20 height 10
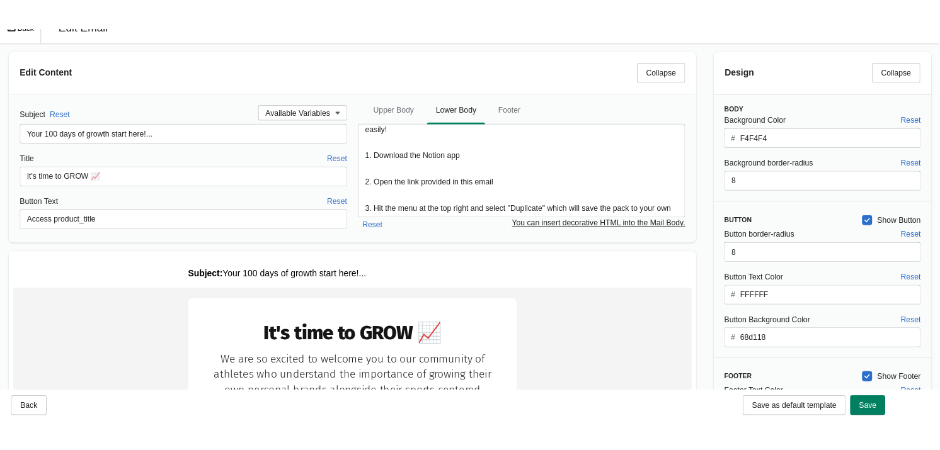
scroll to position [0, 0]
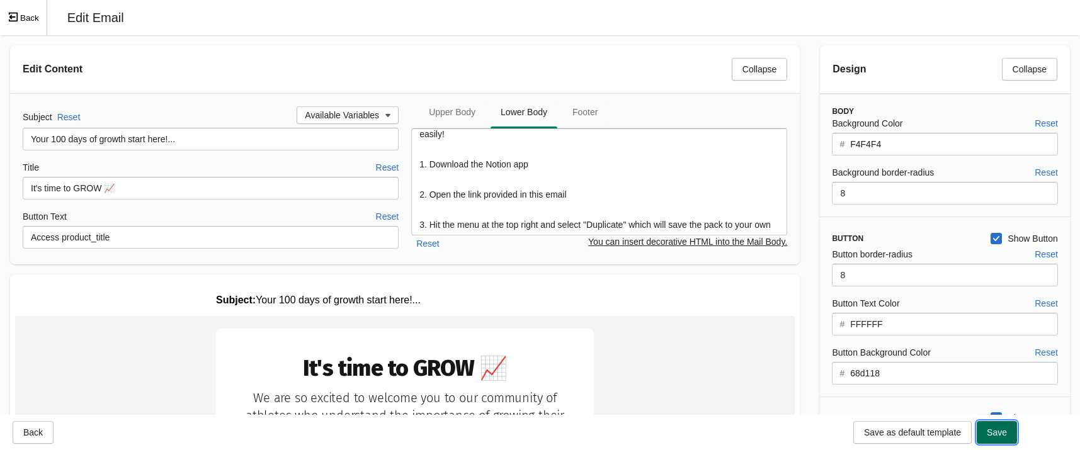
click at [939, 440] on button "Save" at bounding box center [997, 432] width 40 height 23
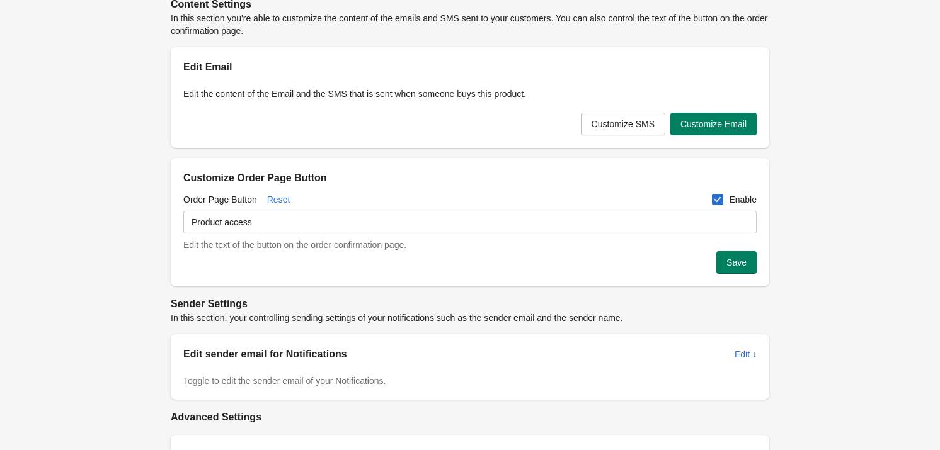
scroll to position [401, 0]
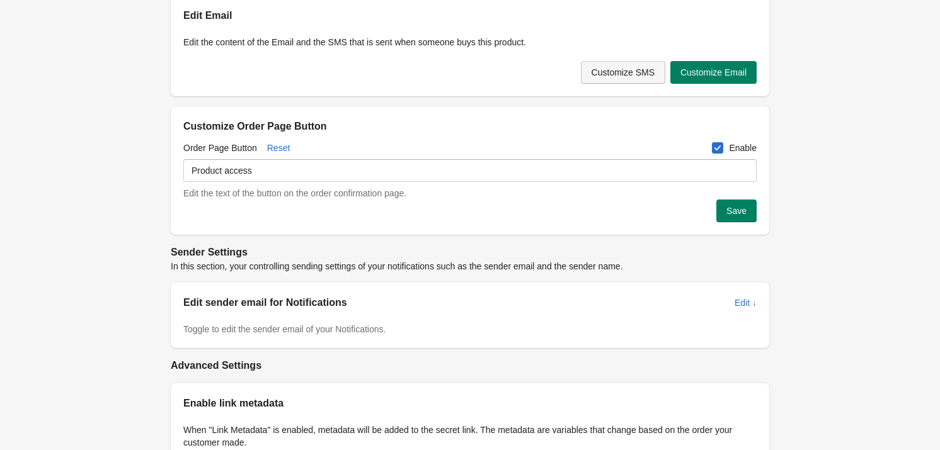
click at [623, 74] on span "Customize SMS" at bounding box center [623, 72] width 63 height 10
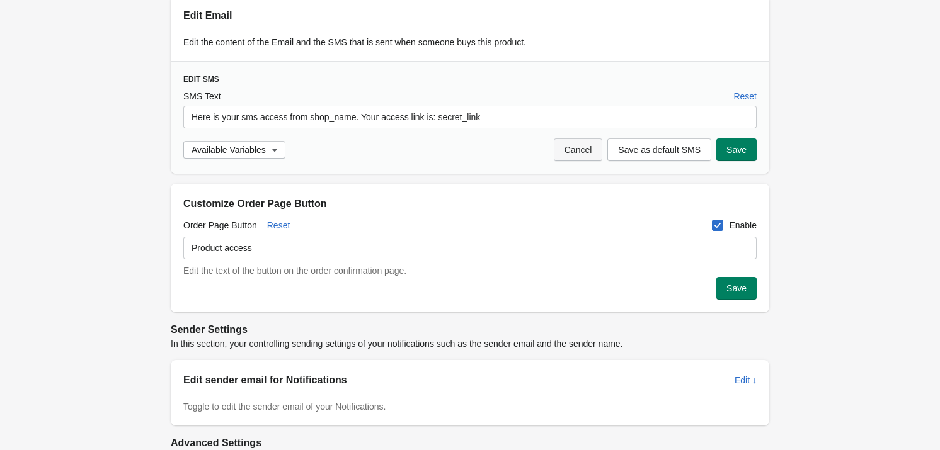
click at [592, 152] on span "Cancel" at bounding box center [578, 150] width 28 height 10
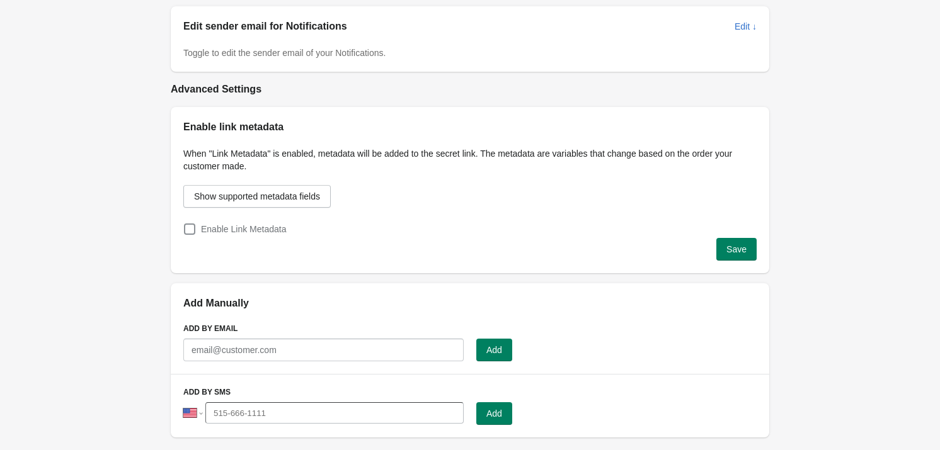
scroll to position [687, 0]
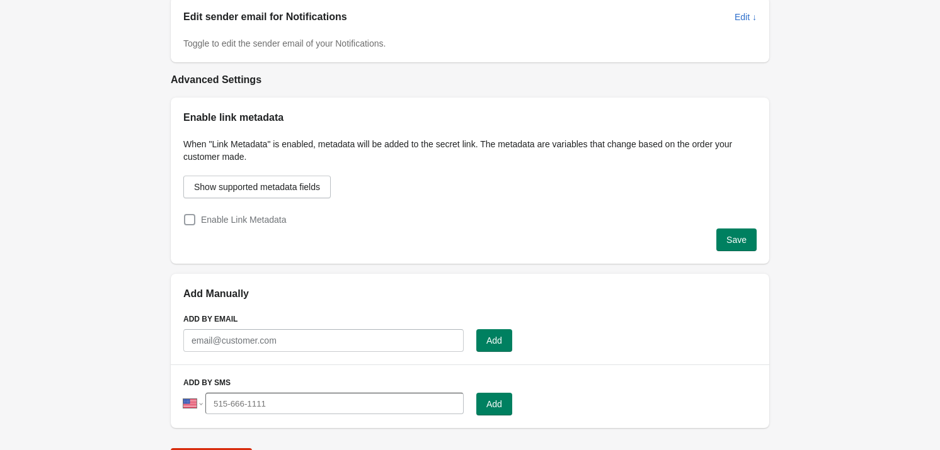
click at [188, 218] on span at bounding box center [189, 219] width 11 height 11
click at [185, 215] on input "Enable Link Metadata" at bounding box center [184, 214] width 1 height 1
checkbox input "true"
click at [266, 193] on button "Show supported metadata fields" at bounding box center [256, 187] width 147 height 23
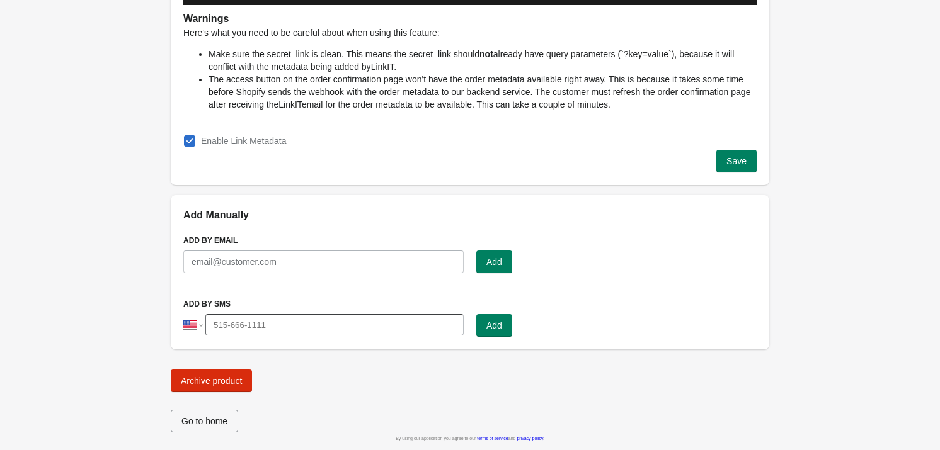
scroll to position [1238, 0]
click at [730, 166] on span "Save" at bounding box center [736, 161] width 20 height 10
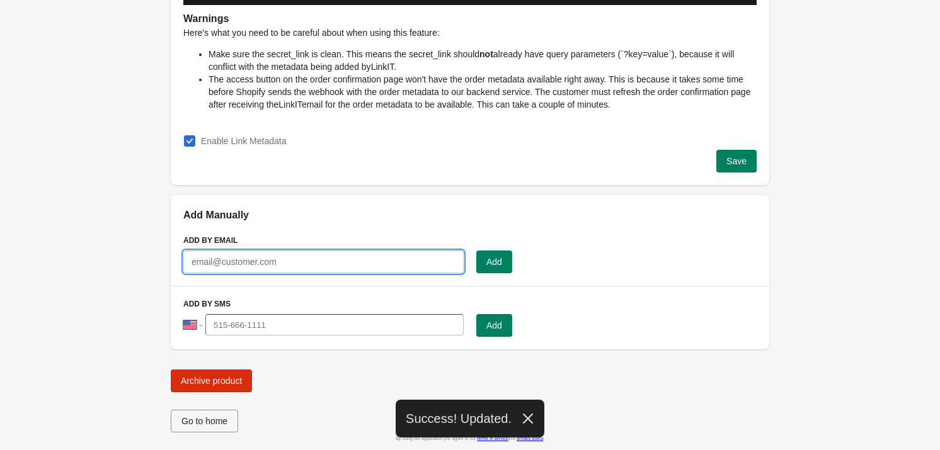
click at [253, 268] on input "text" at bounding box center [323, 262] width 280 height 23
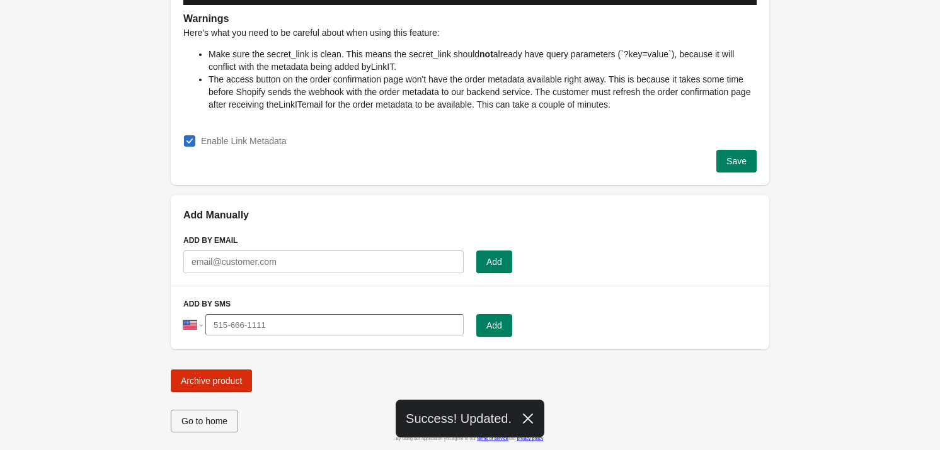
click at [267, 232] on div "Add by Email Submit Add" at bounding box center [470, 254] width 599 height 63
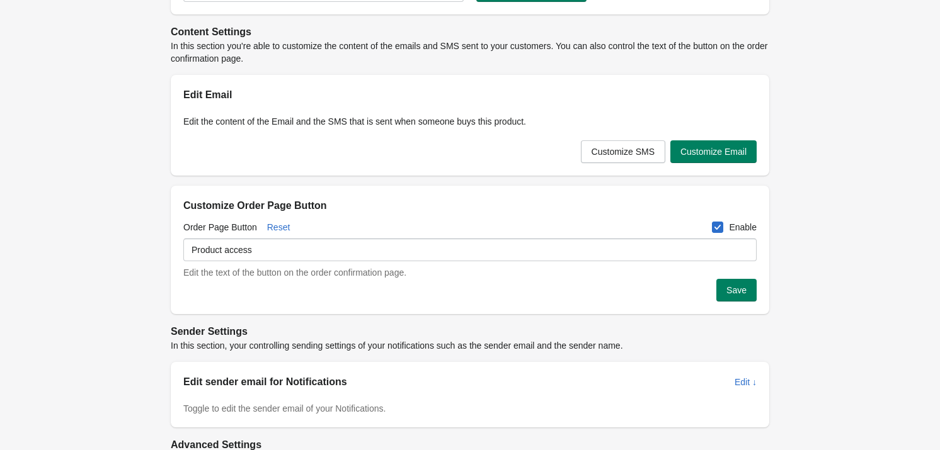
scroll to position [0, 0]
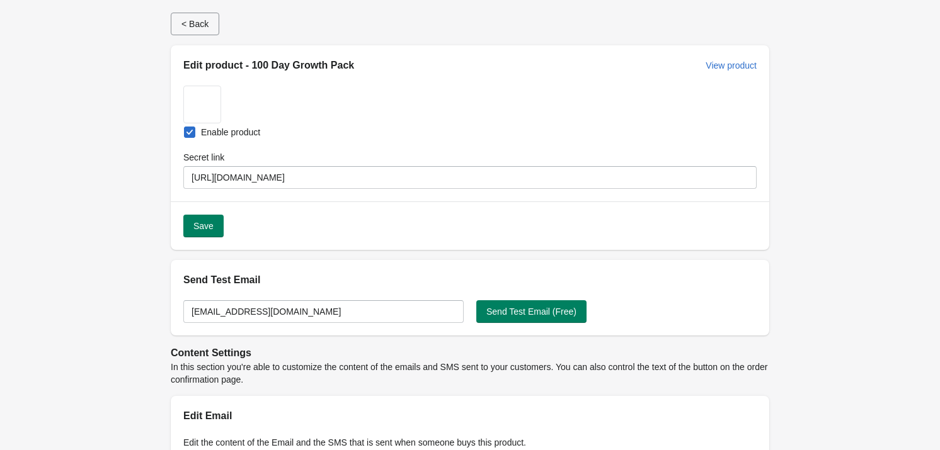
click at [210, 21] on button "< Back" at bounding box center [195, 24] width 49 height 23
